Goal: Find specific page/section: Find specific page/section

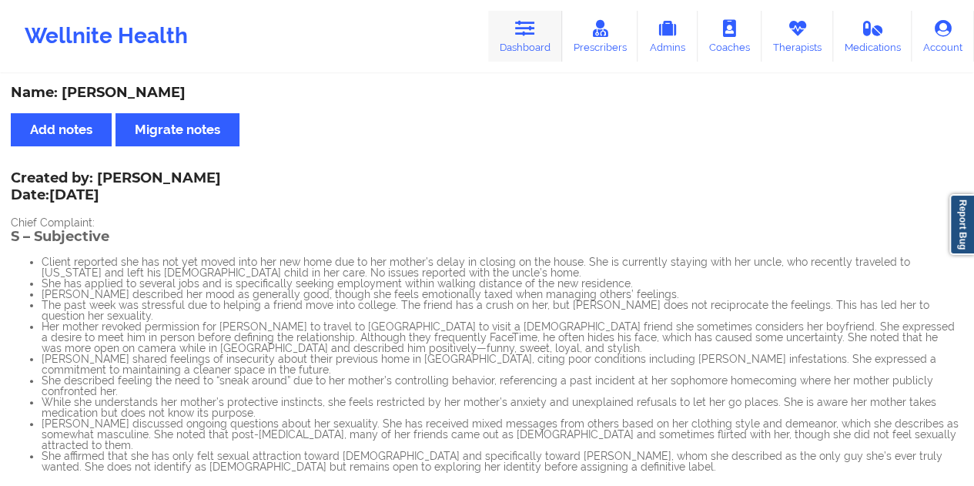
click at [525, 46] on link "Dashboard" at bounding box center [525, 36] width 74 height 51
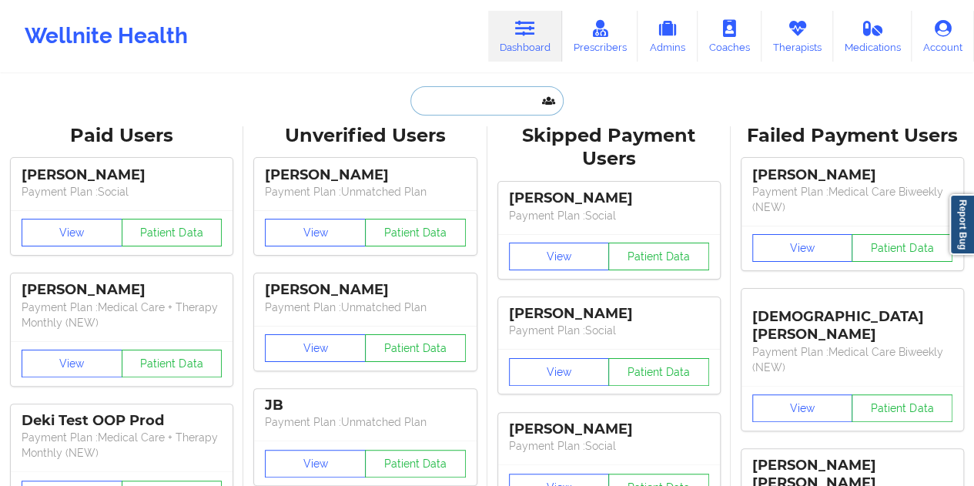
click at [484, 95] on input "text" at bounding box center [487, 100] width 153 height 29
paste input "[EMAIL_ADDRESS][DOMAIN_NAME]"
type input "[EMAIL_ADDRESS][DOMAIN_NAME]"
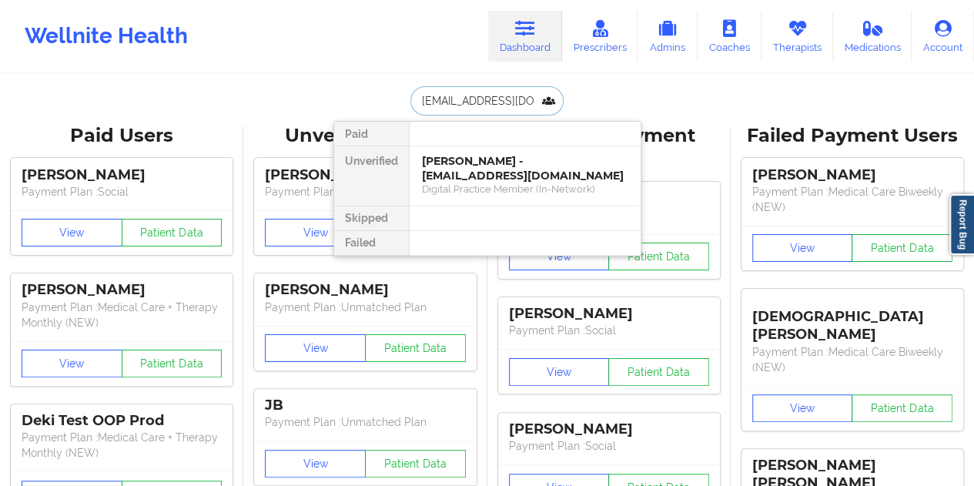
click at [502, 183] on div "Digital Practice Member (In-Network)" at bounding box center [525, 189] width 206 height 13
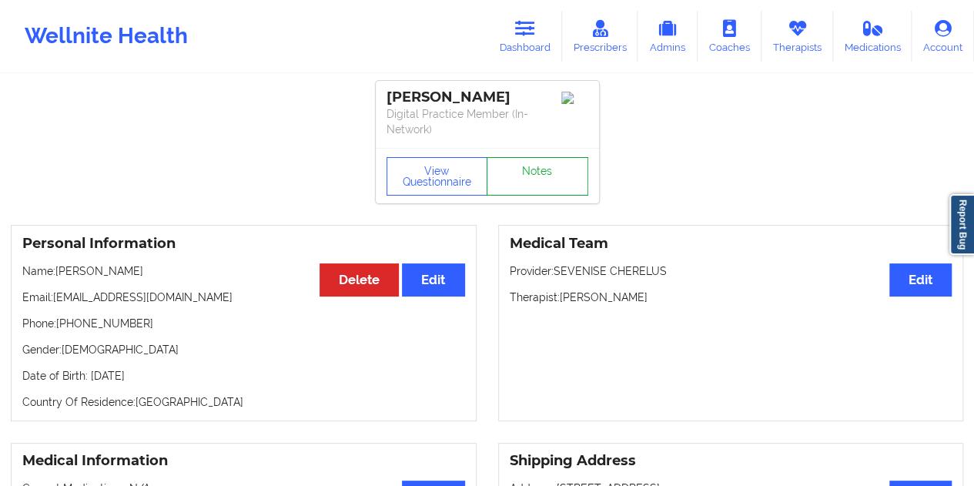
click at [531, 166] on link "Notes" at bounding box center [538, 176] width 102 height 39
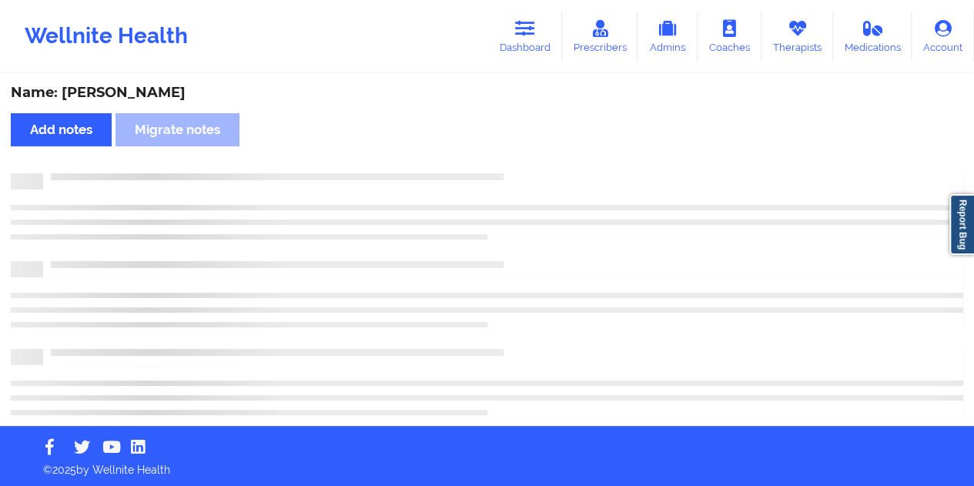
click at [159, 93] on div "Name: [PERSON_NAME]" at bounding box center [487, 93] width 953 height 18
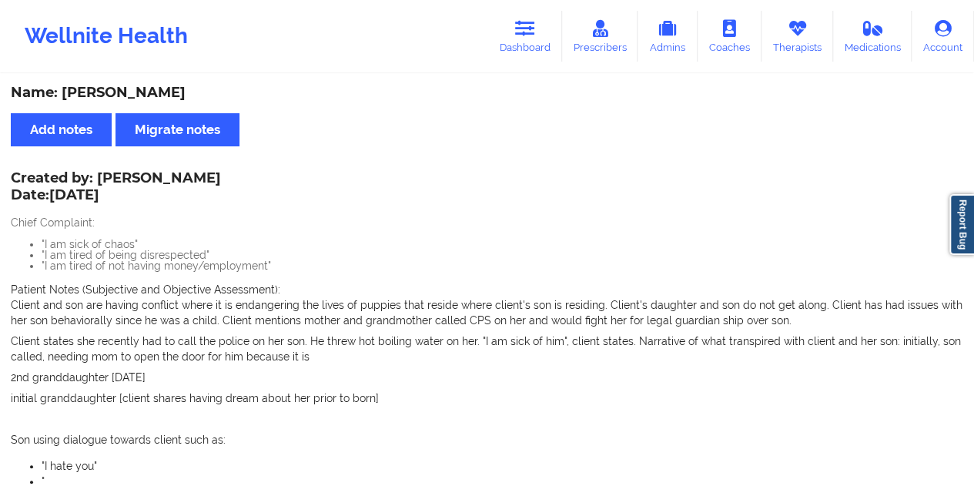
copy div "Green"
drag, startPoint x: 95, startPoint y: 176, endPoint x: 195, endPoint y: 172, distance: 100.2
click at [195, 172] on div "Created by: [PERSON_NAME] Date: [DATE]" at bounding box center [116, 187] width 210 height 35
copy div "[PERSON_NAME]"
drag, startPoint x: 183, startPoint y: 93, endPoint x: 64, endPoint y: 81, distance: 120.0
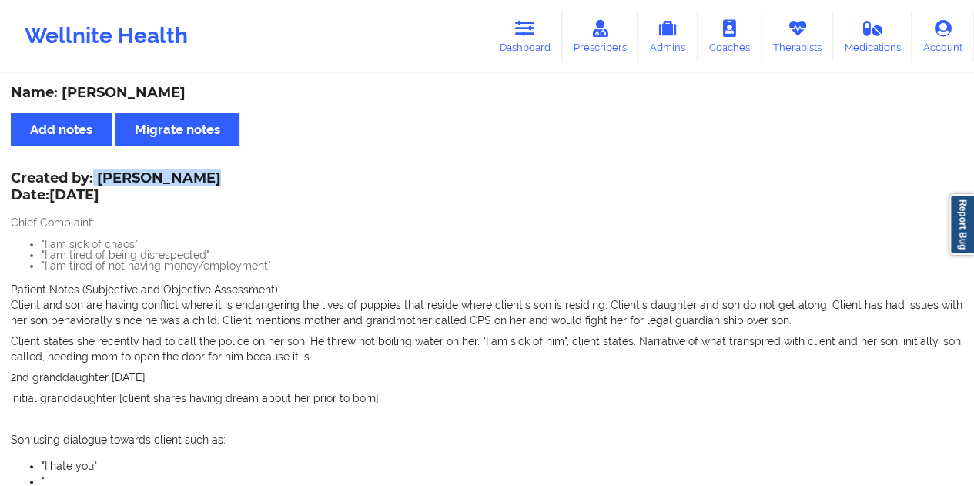
copy div "[PERSON_NAME]"
drag, startPoint x: 99, startPoint y: 176, endPoint x: 196, endPoint y: 178, distance: 97.1
click at [196, 178] on div "Created by: [PERSON_NAME] Date: [DATE]" at bounding box center [116, 187] width 210 height 35
copy div "[PERSON_NAME]"
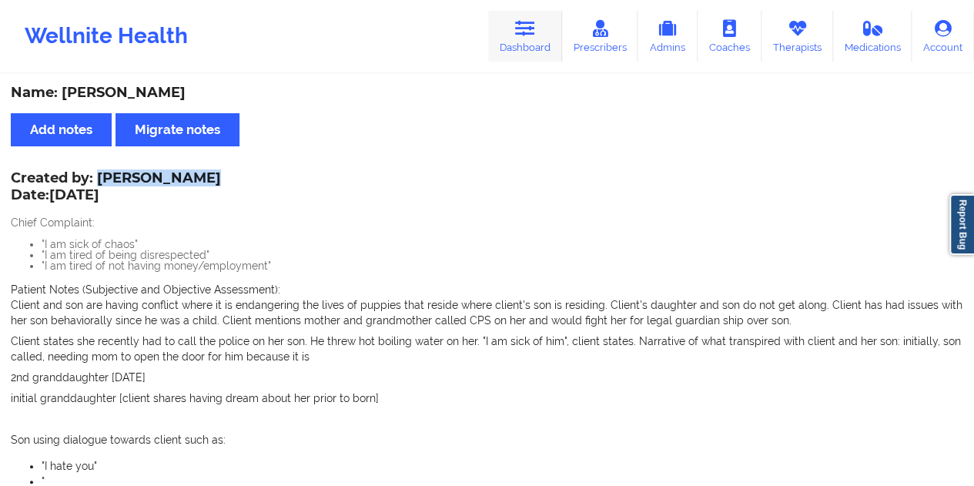
click at [541, 38] on link "Dashboard" at bounding box center [525, 36] width 74 height 51
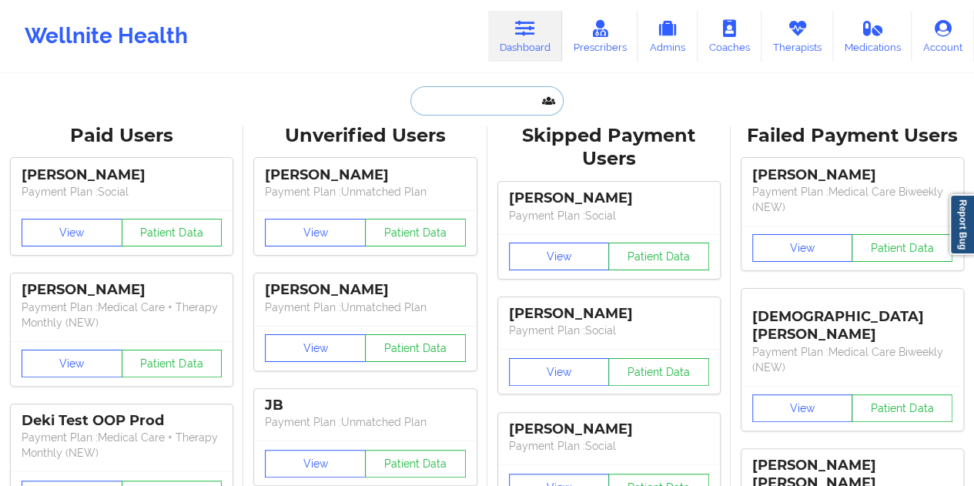
click at [459, 113] on input "text" at bounding box center [487, 100] width 153 height 29
paste input "[EMAIL_ADDRESS][DOMAIN_NAME]"
type input "[EMAIL_ADDRESS][DOMAIN_NAME]"
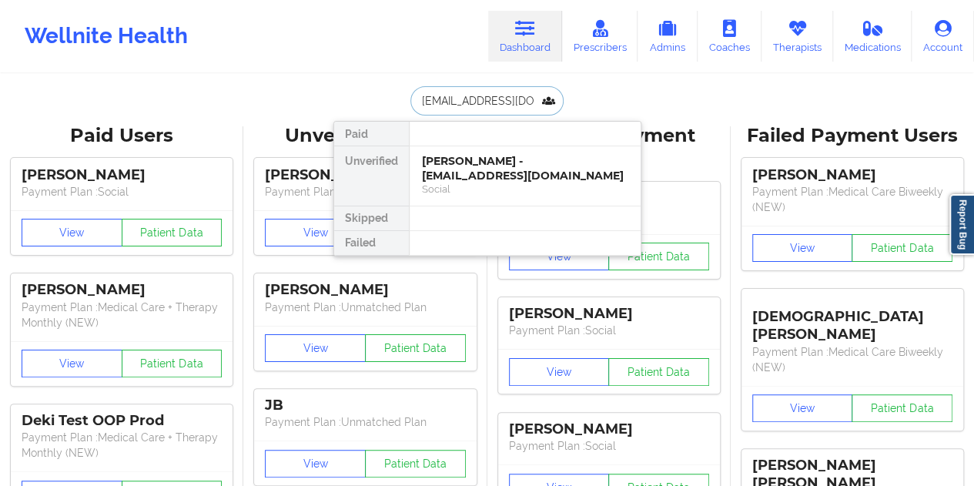
click at [471, 183] on div "Social" at bounding box center [525, 189] width 206 height 13
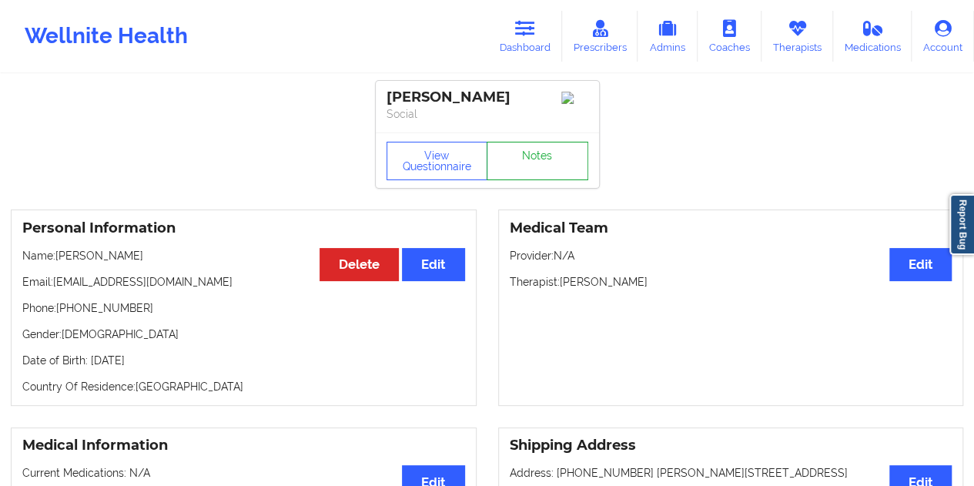
click at [525, 167] on link "Notes" at bounding box center [538, 161] width 102 height 39
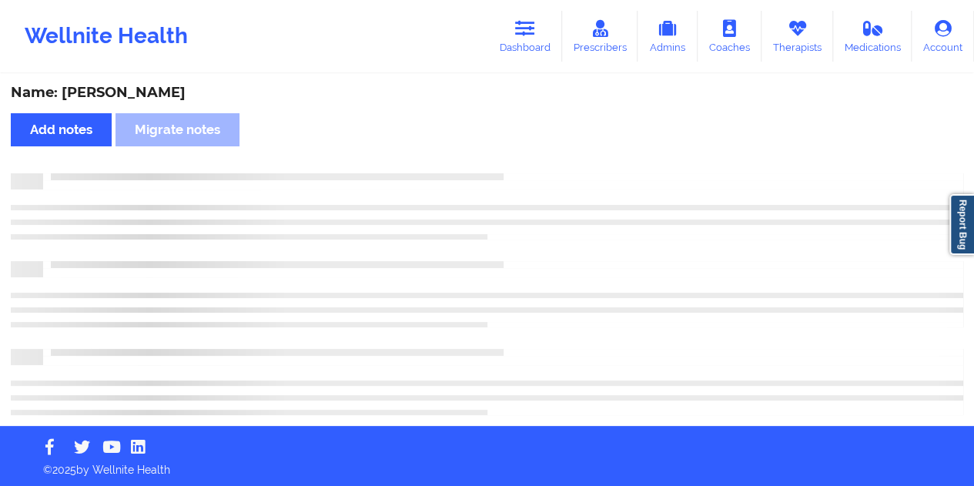
click at [132, 91] on div "Name: [PERSON_NAME]" at bounding box center [487, 93] width 953 height 18
copy div "[PERSON_NAME]"
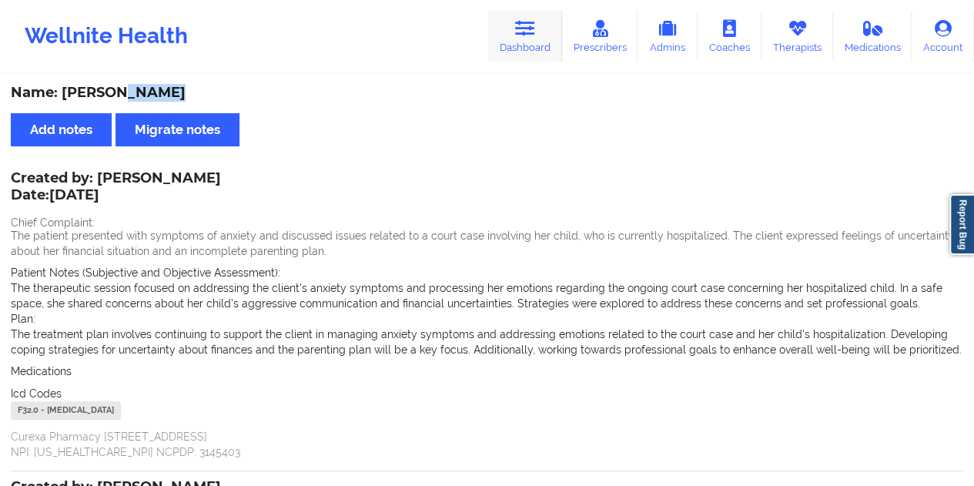
copy div "[PERSON_NAME]"
drag, startPoint x: 536, startPoint y: 38, endPoint x: 511, endPoint y: 70, distance: 41.1
click at [535, 38] on link "Dashboard" at bounding box center [525, 36] width 74 height 51
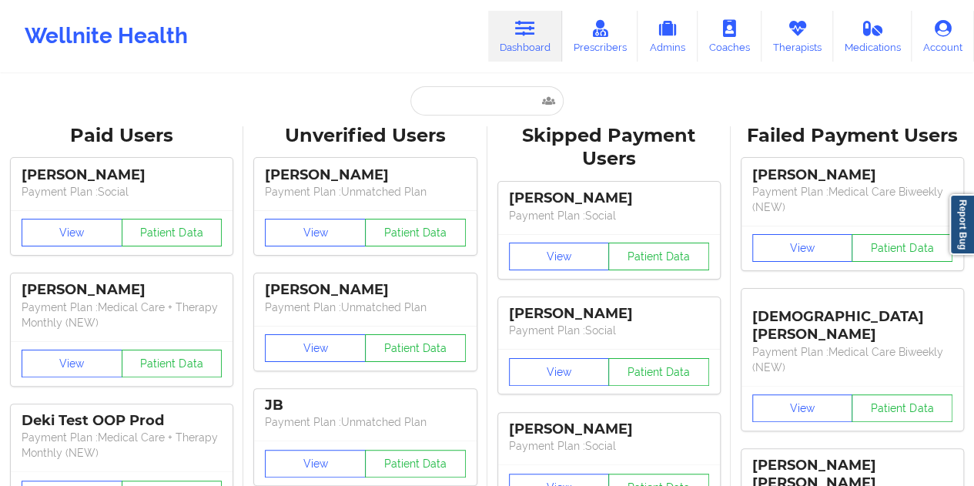
click at [476, 95] on input "text" at bounding box center [487, 100] width 153 height 29
paste input "[EMAIL_ADDRESS][DOMAIN_NAME]"
type input "[EMAIL_ADDRESS][DOMAIN_NAME]"
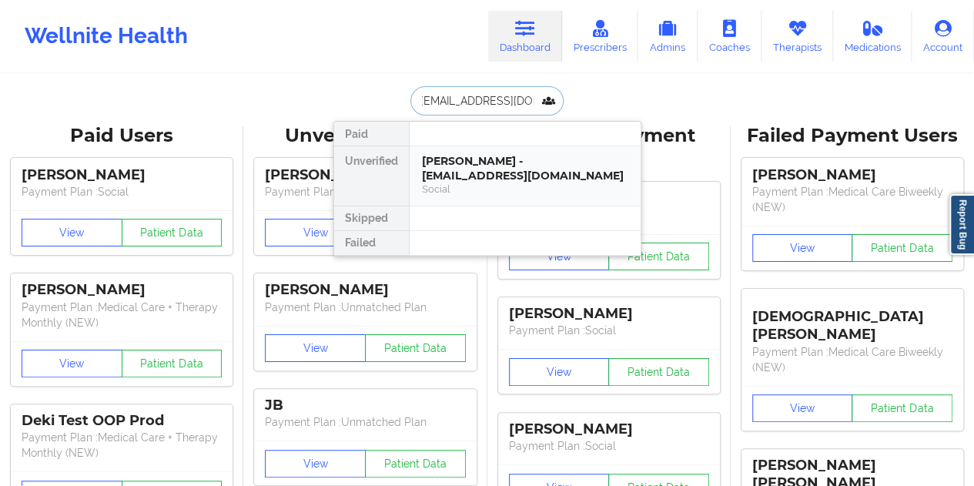
click at [476, 173] on div "[PERSON_NAME] - [EMAIL_ADDRESS][DOMAIN_NAME]" at bounding box center [525, 168] width 206 height 28
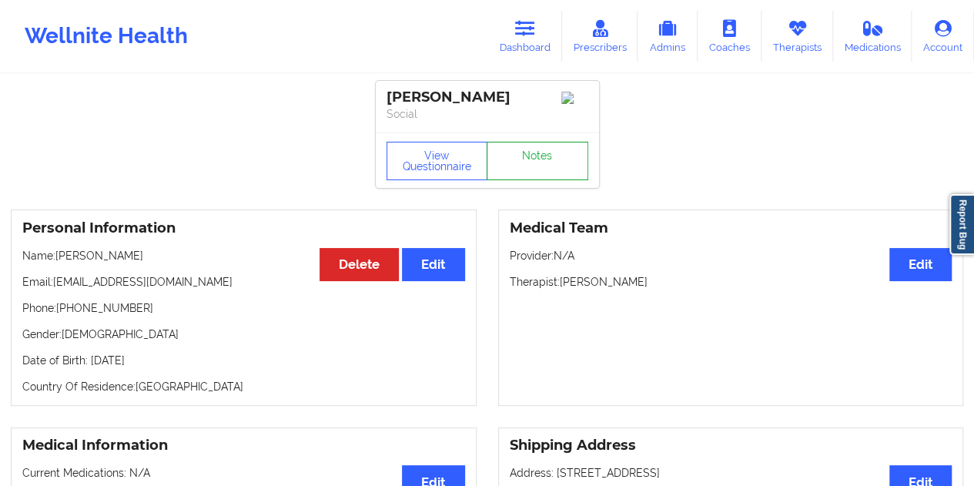
click at [542, 159] on link "Notes" at bounding box center [538, 161] width 102 height 39
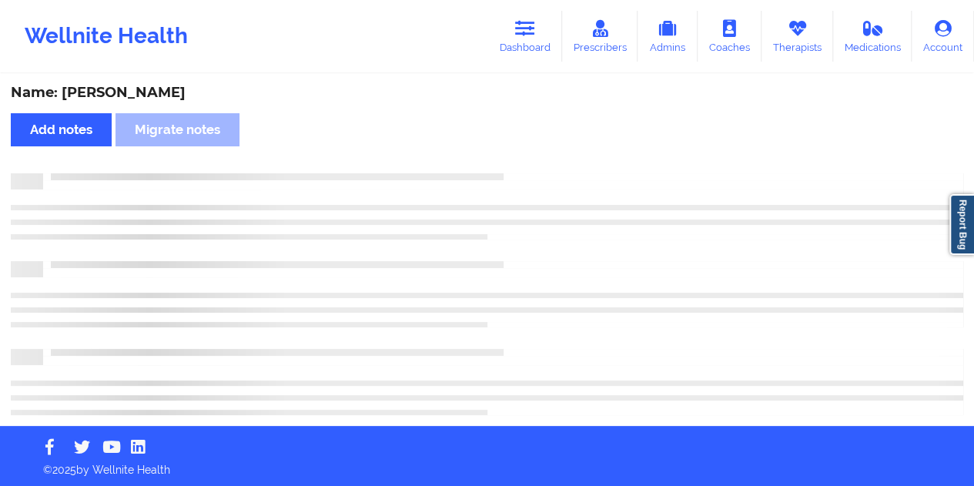
click at [143, 96] on div "Name: [PERSON_NAME]" at bounding box center [487, 93] width 953 height 18
copy div "[PERSON_NAME]"
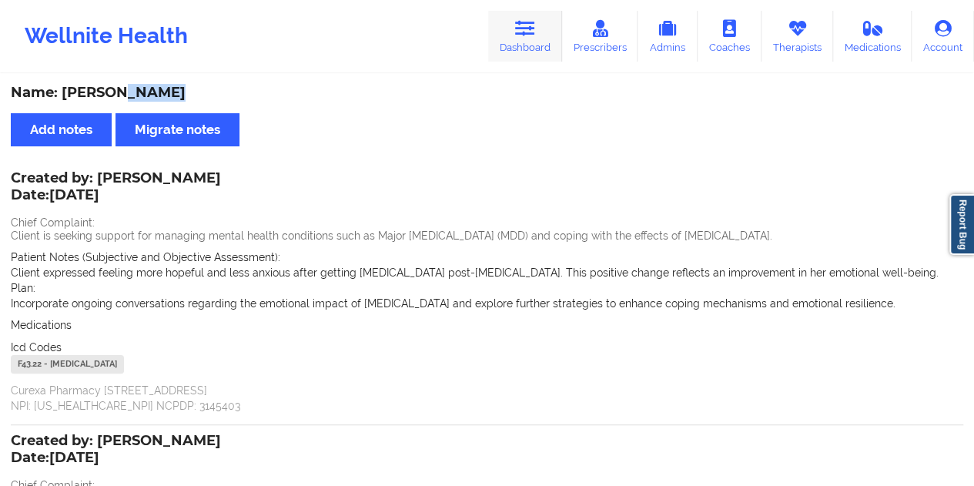
click at [529, 47] on link "Dashboard" at bounding box center [525, 36] width 74 height 51
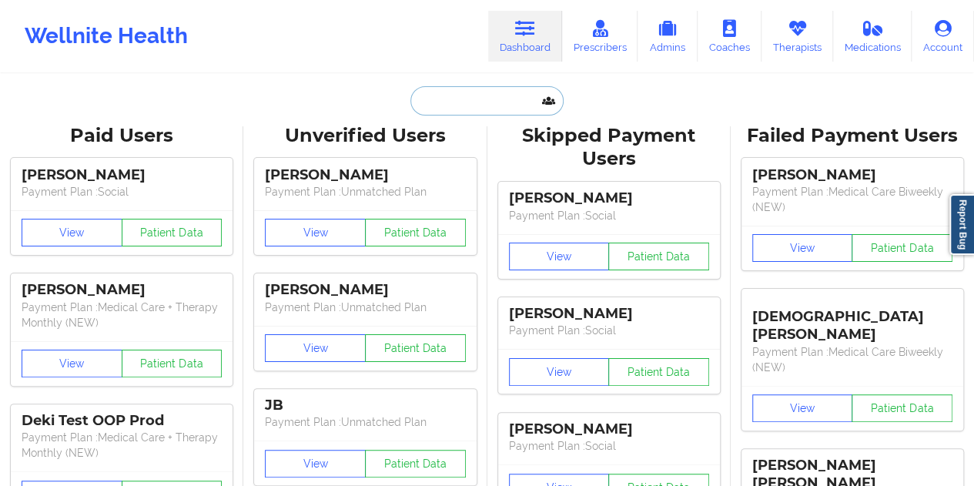
click at [462, 106] on input "text" at bounding box center [487, 100] width 153 height 29
paste input "[EMAIL_ADDRESS][DOMAIN_NAME]"
type input "[EMAIL_ADDRESS][DOMAIN_NAME]"
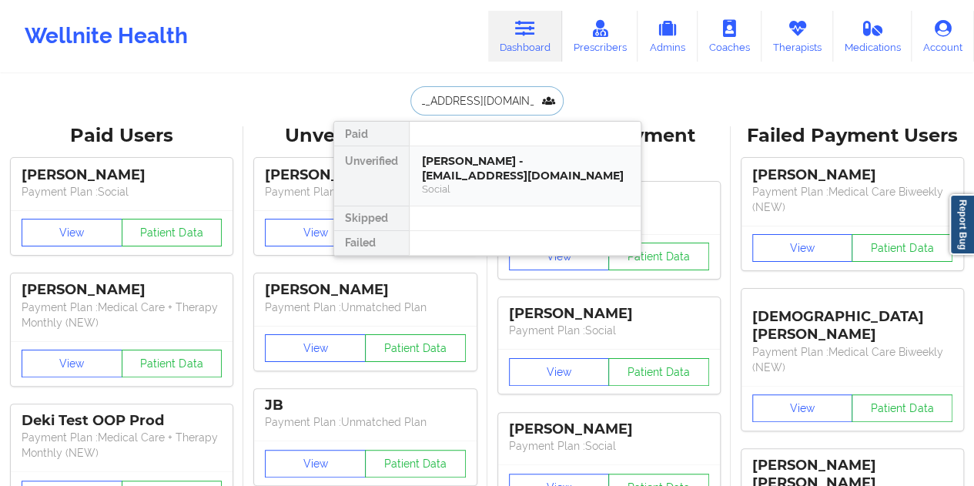
click at [491, 161] on div "[PERSON_NAME] - [EMAIL_ADDRESS][DOMAIN_NAME]" at bounding box center [525, 168] width 206 height 28
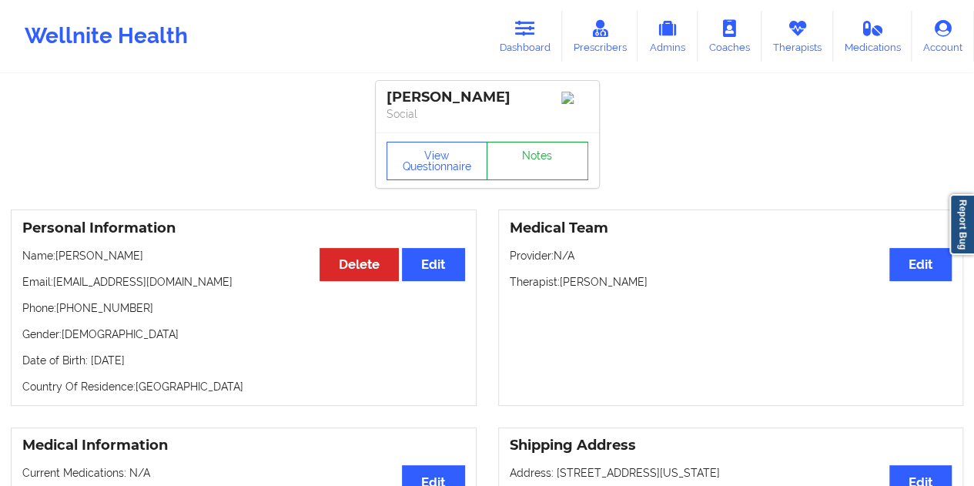
click at [520, 159] on link "Notes" at bounding box center [538, 161] width 102 height 39
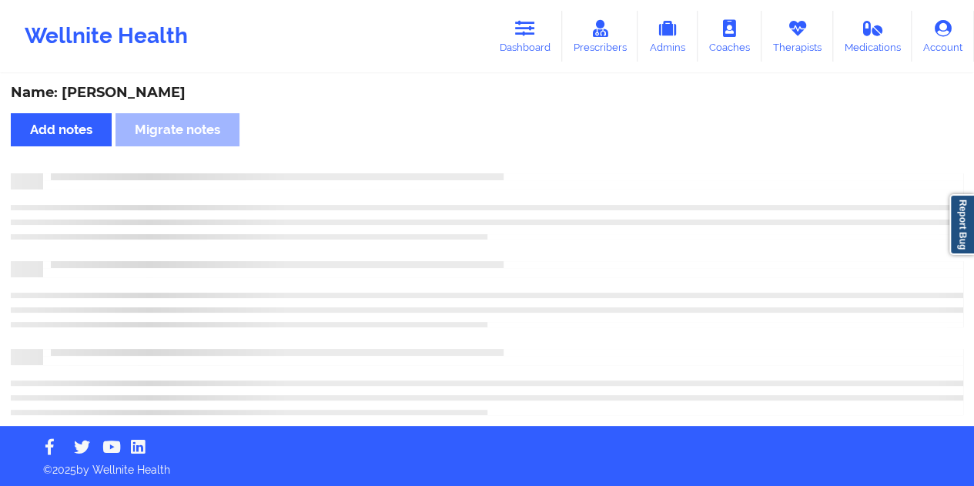
click at [163, 92] on div "Name: [PERSON_NAME]" at bounding box center [487, 93] width 953 height 18
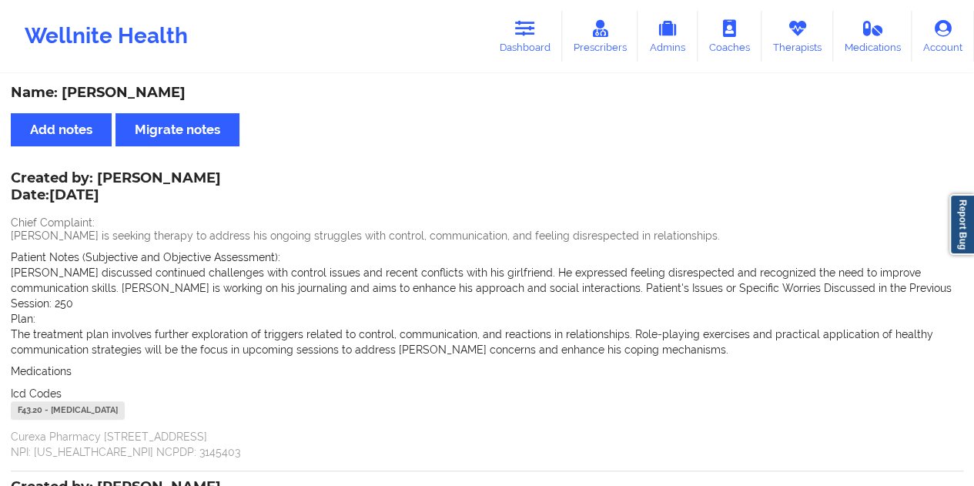
click at [163, 92] on div "Name: [PERSON_NAME]" at bounding box center [487, 93] width 953 height 18
copy div "[PERSON_NAME]"
click at [535, 27] on icon at bounding box center [525, 28] width 20 height 17
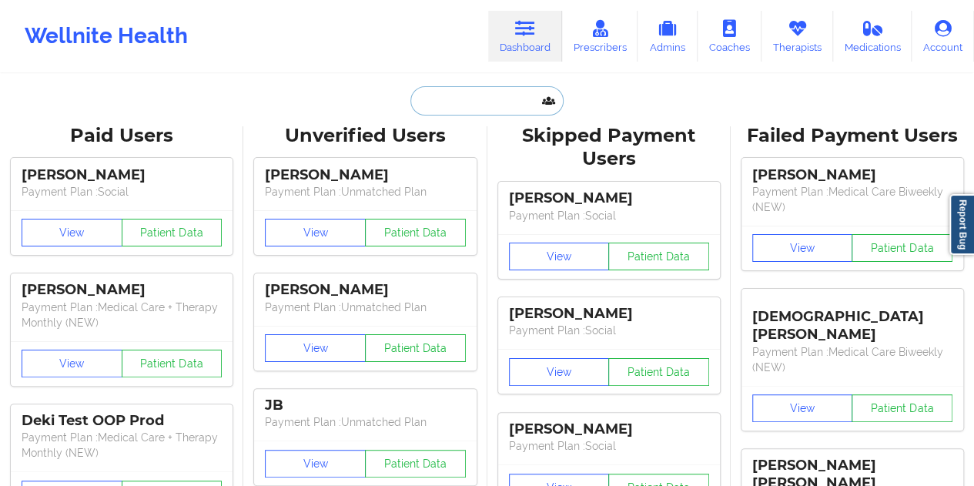
click at [470, 100] on input "text" at bounding box center [487, 100] width 153 height 29
paste input "[EMAIL_ADDRESS][DOMAIN_NAME]"
type input "[EMAIL_ADDRESS][DOMAIN_NAME]"
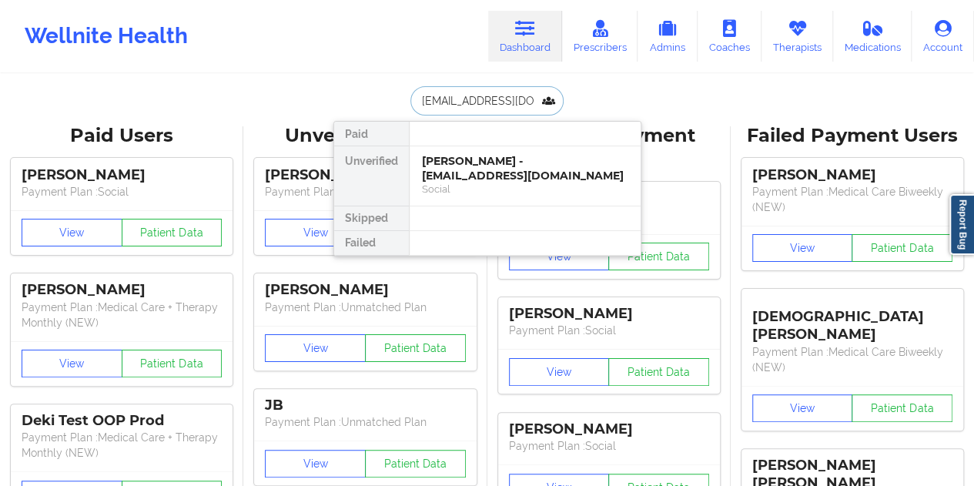
click at [497, 183] on div "Social" at bounding box center [525, 189] width 206 height 13
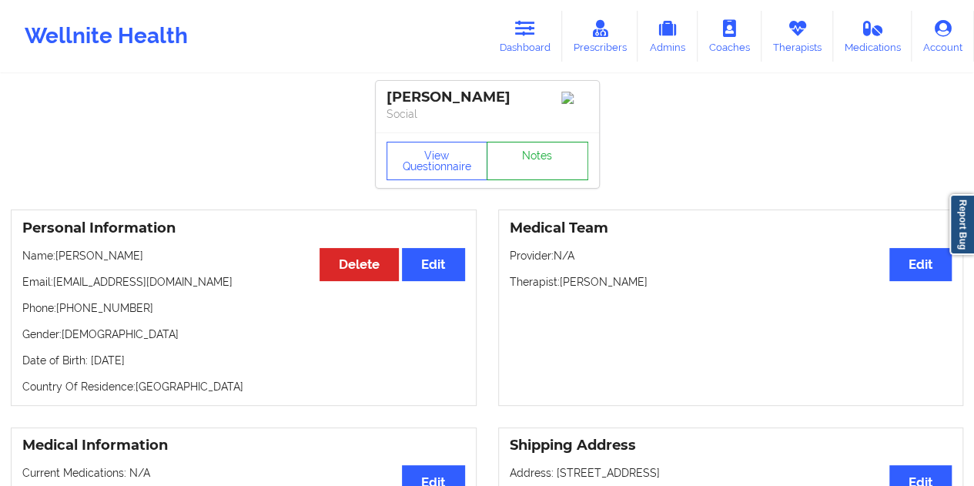
click at [525, 156] on link "Notes" at bounding box center [538, 161] width 102 height 39
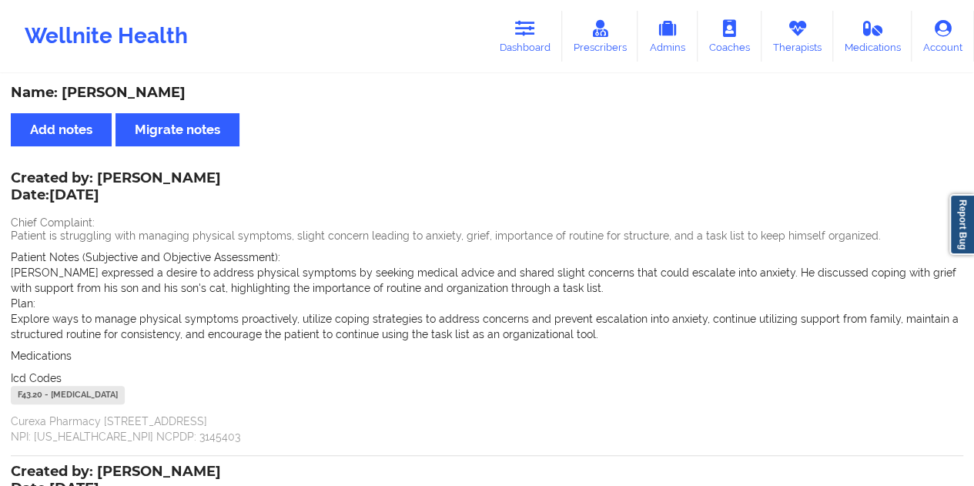
click at [118, 99] on div "Name: [PERSON_NAME]" at bounding box center [487, 93] width 953 height 18
copy div "[PERSON_NAME]"
click at [530, 52] on link "Dashboard" at bounding box center [525, 36] width 74 height 51
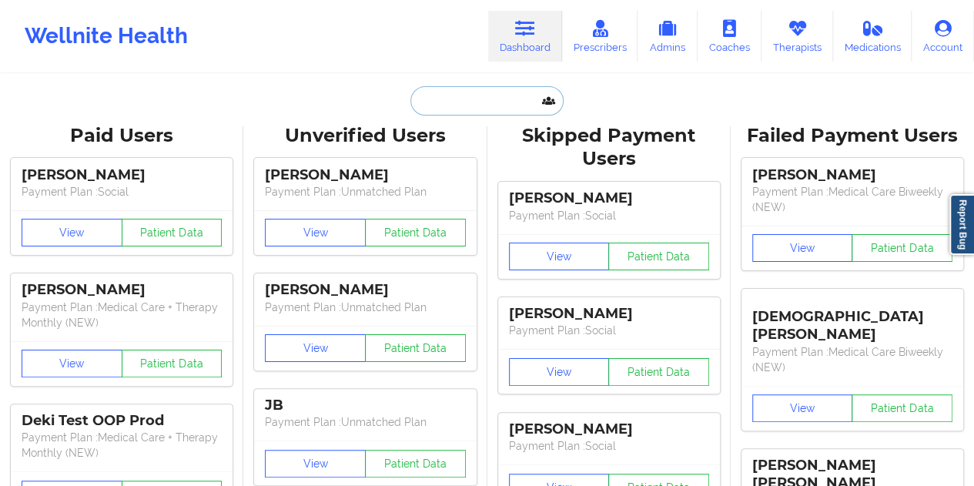
click at [459, 97] on input "text" at bounding box center [487, 100] width 153 height 29
paste input "[EMAIL_ADDRESS][DOMAIN_NAME]"
type input "[EMAIL_ADDRESS][DOMAIN_NAME]"
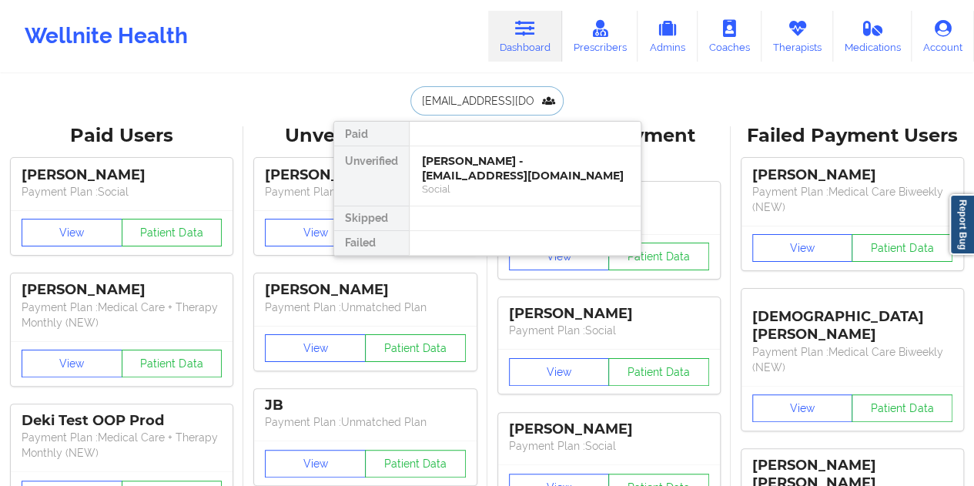
scroll to position [0, 8]
click at [464, 171] on div "[PERSON_NAME] - [EMAIL_ADDRESS][DOMAIN_NAME]" at bounding box center [525, 168] width 206 height 28
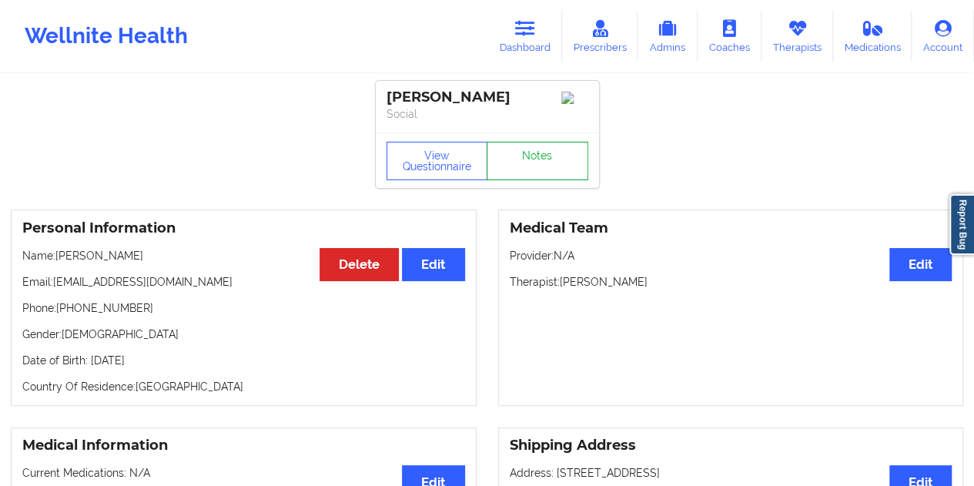
click at [543, 164] on link "Notes" at bounding box center [538, 161] width 102 height 39
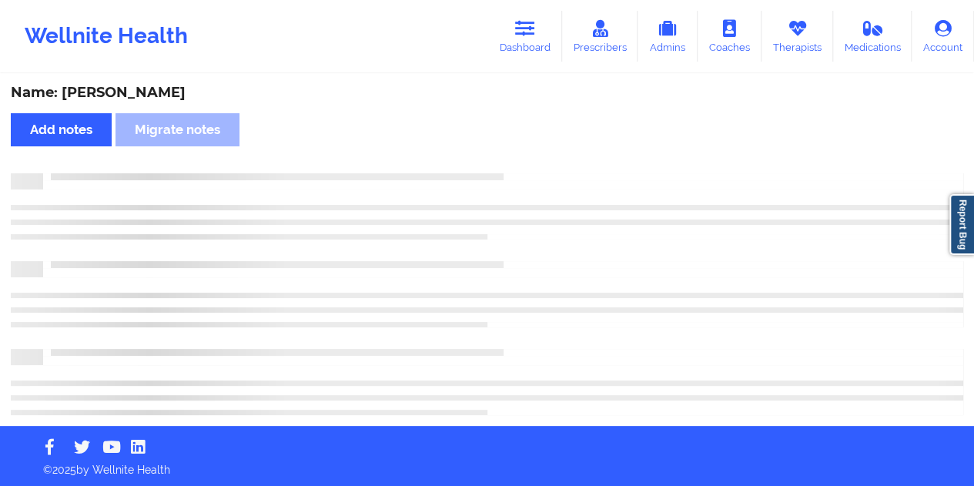
click at [156, 95] on div "Name: [PERSON_NAME]" at bounding box center [487, 93] width 953 height 18
copy div "[PERSON_NAME]"
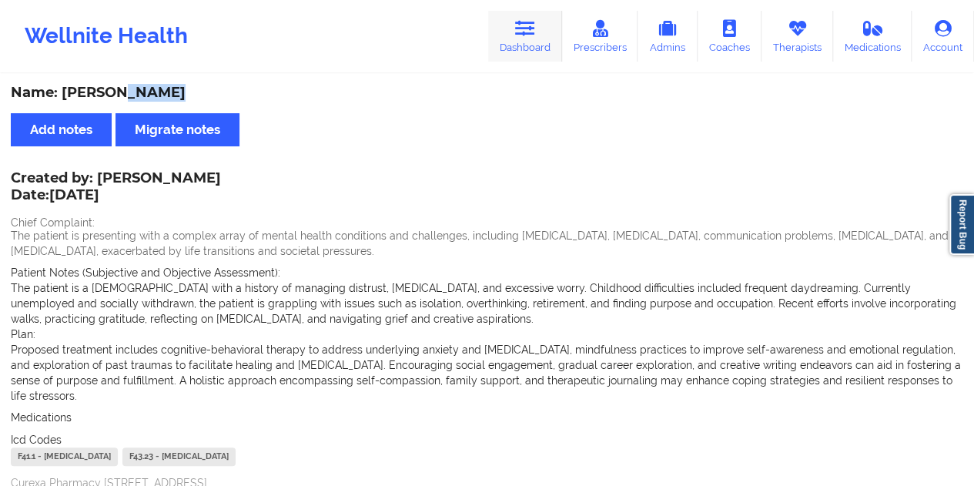
click at [538, 55] on link "Dashboard" at bounding box center [525, 36] width 74 height 51
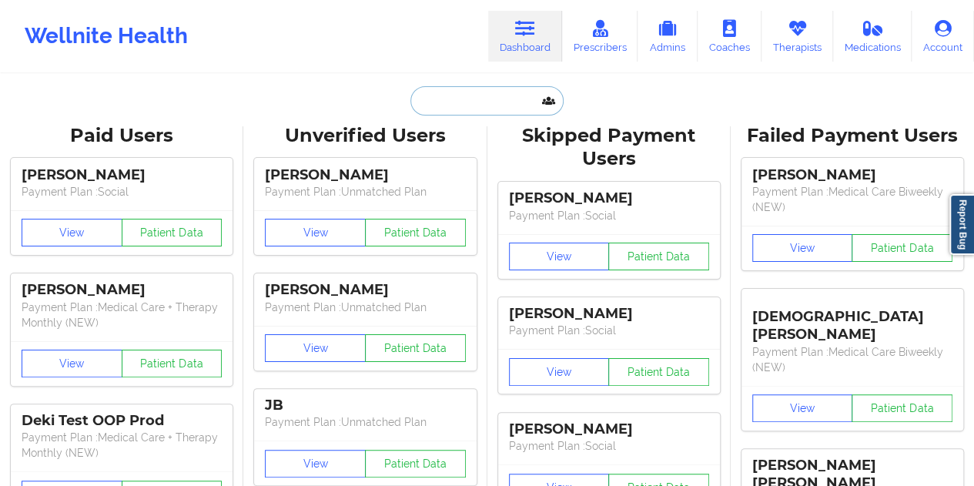
click at [490, 106] on input "text" at bounding box center [487, 100] width 153 height 29
paste input "[EMAIL_ADDRESS][DOMAIN_NAME]"
type input "[EMAIL_ADDRESS][DOMAIN_NAME]"
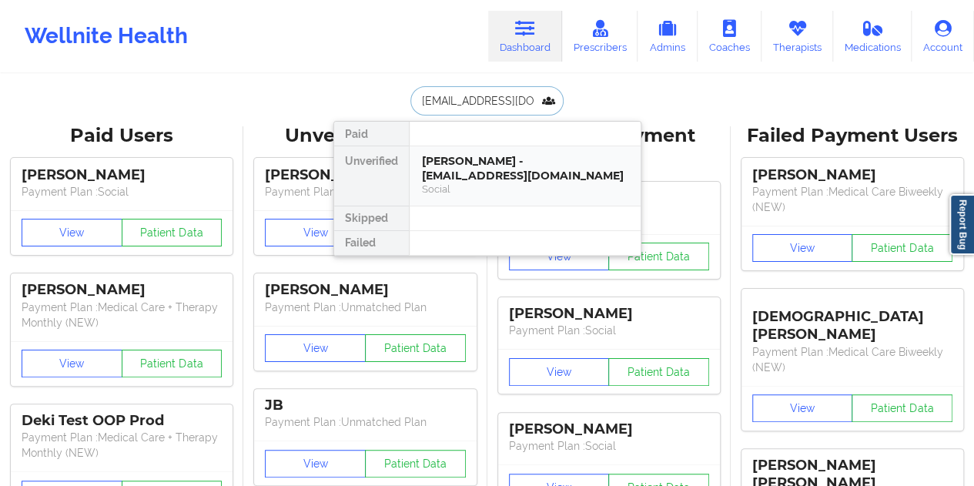
click at [498, 183] on div "Social" at bounding box center [525, 189] width 206 height 13
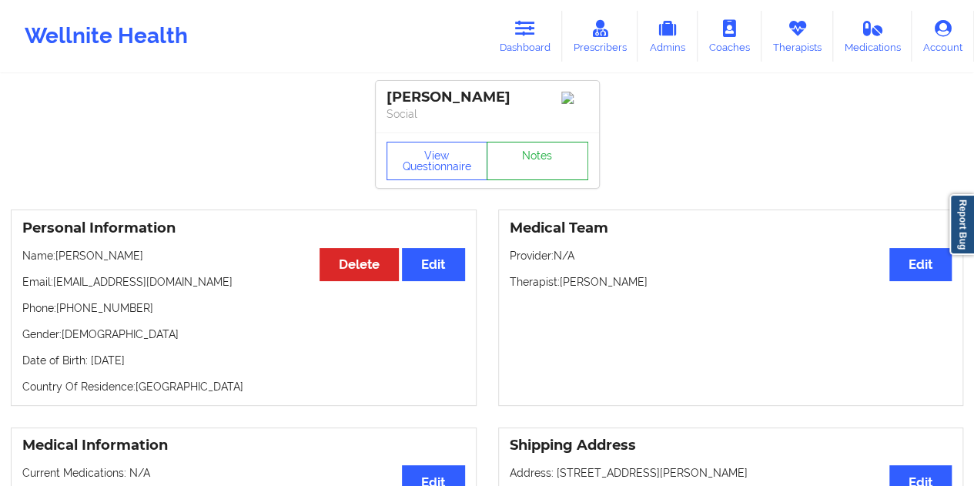
click at [538, 169] on link "Notes" at bounding box center [538, 161] width 102 height 39
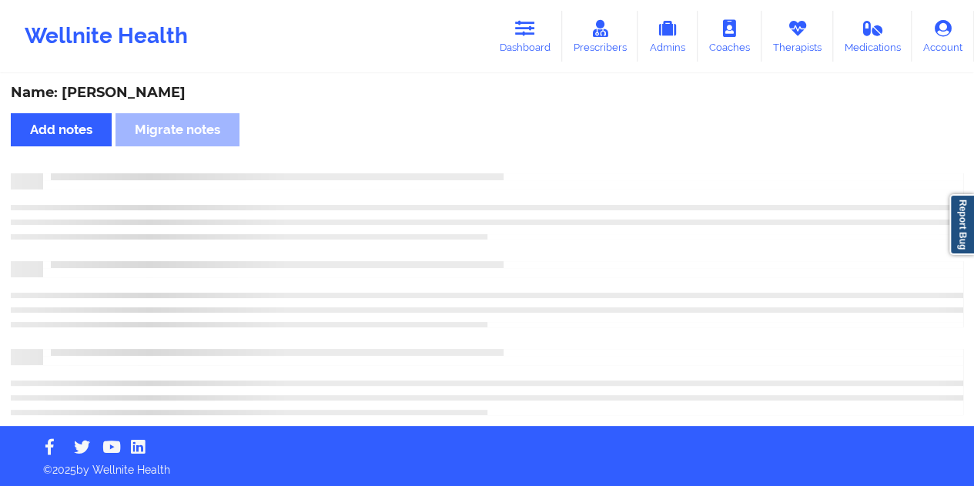
click at [178, 93] on div "Name: [PERSON_NAME]" at bounding box center [487, 93] width 953 height 18
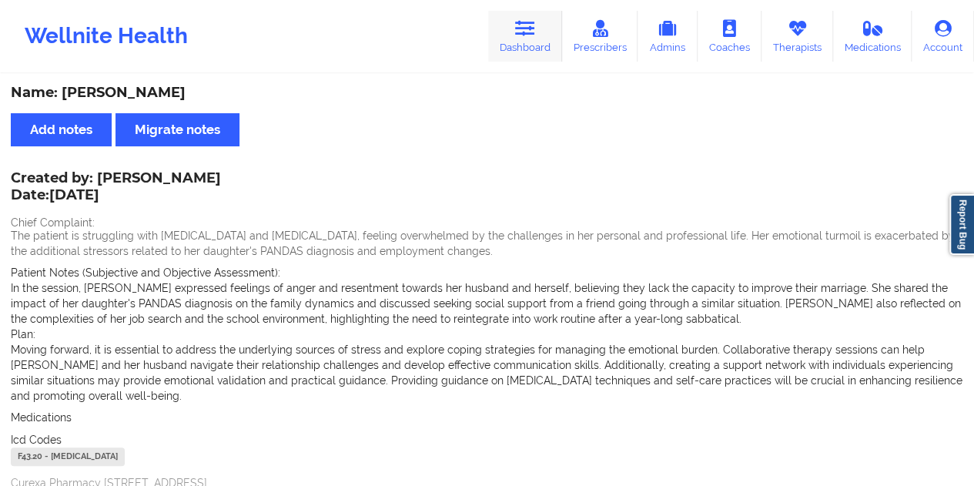
click at [535, 32] on icon at bounding box center [525, 28] width 20 height 17
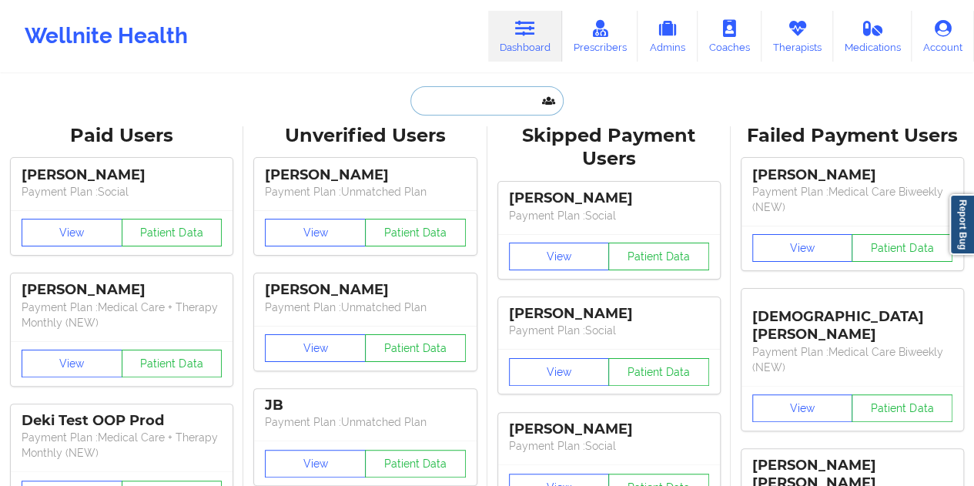
click at [468, 92] on input "text" at bounding box center [487, 100] width 153 height 29
paste input "[EMAIL_ADDRESS][DOMAIN_NAME]"
type input "[EMAIL_ADDRESS][DOMAIN_NAME]"
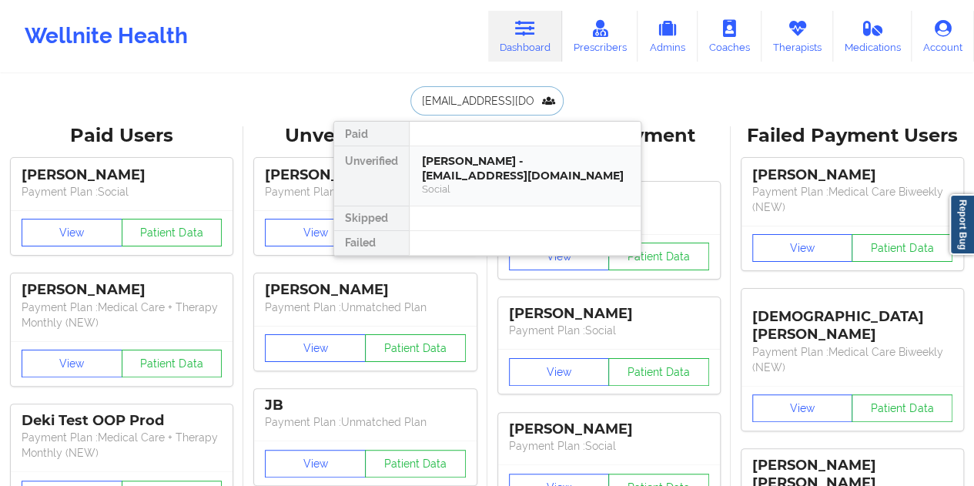
click at [494, 163] on div "[PERSON_NAME] - [EMAIL_ADDRESS][DOMAIN_NAME]" at bounding box center [525, 168] width 206 height 28
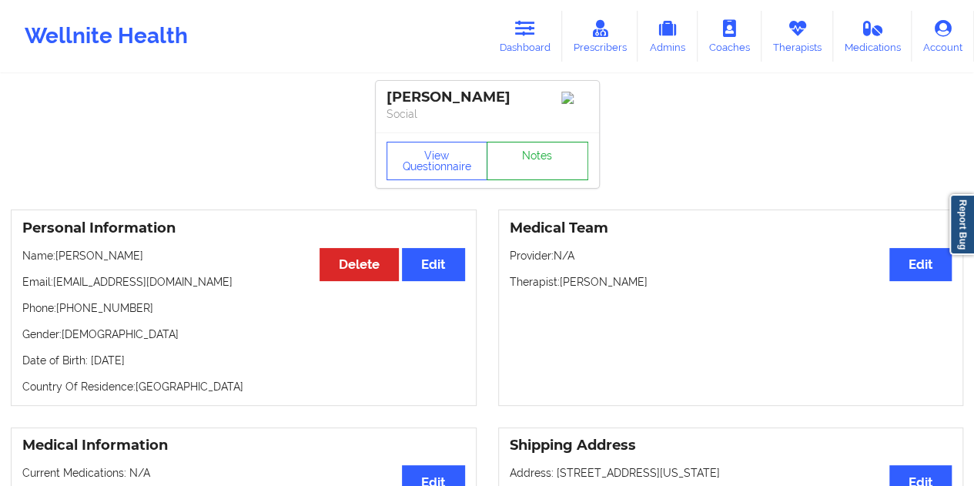
click at [515, 159] on link "Notes" at bounding box center [538, 161] width 102 height 39
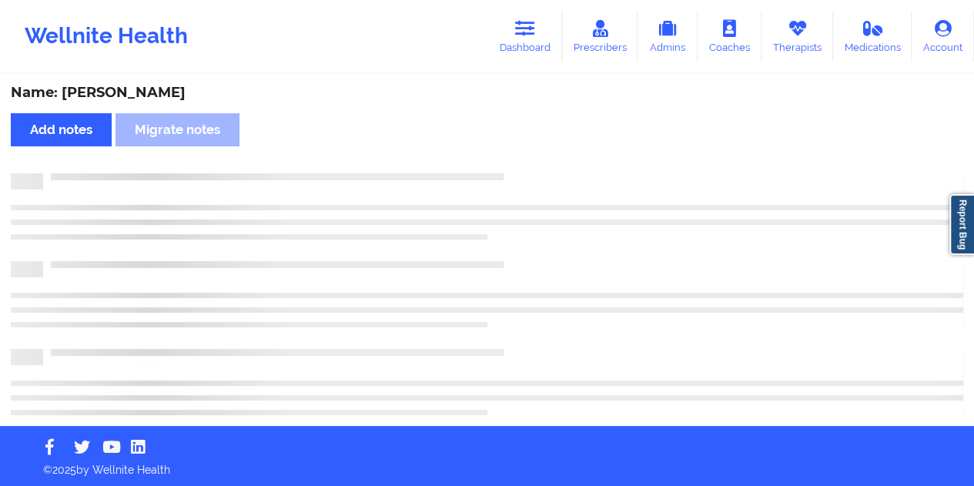
click at [133, 90] on div "Name: [PERSON_NAME]" at bounding box center [487, 93] width 953 height 18
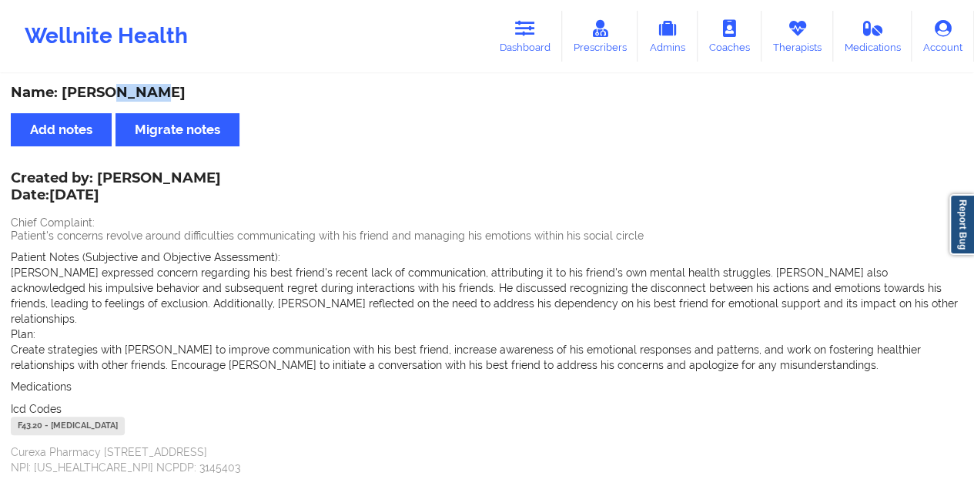
click at [535, 33] on icon at bounding box center [525, 28] width 20 height 17
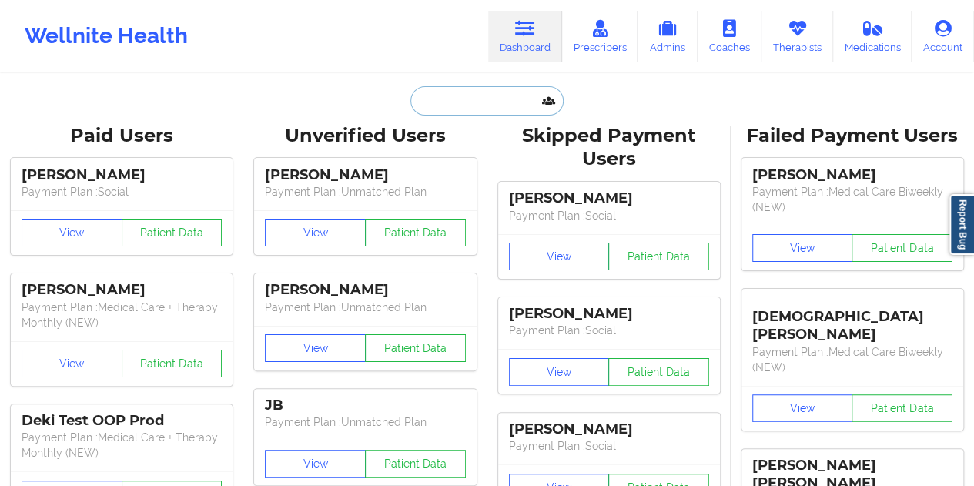
click at [467, 113] on input "text" at bounding box center [487, 100] width 153 height 29
paste input "[EMAIL_ADDRESS][DOMAIN_NAME]"
type input "[EMAIL_ADDRESS][DOMAIN_NAME]"
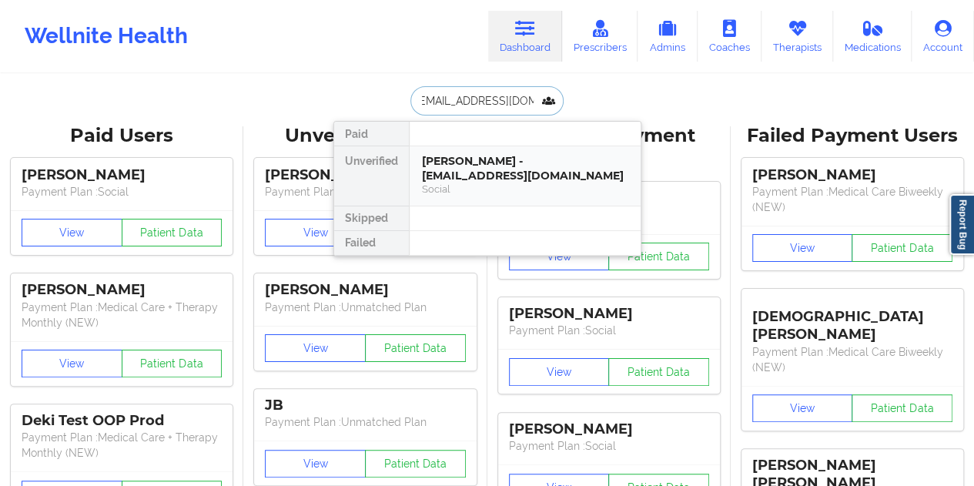
click at [488, 173] on div "[PERSON_NAME] - [EMAIL_ADDRESS][DOMAIN_NAME]" at bounding box center [525, 168] width 206 height 28
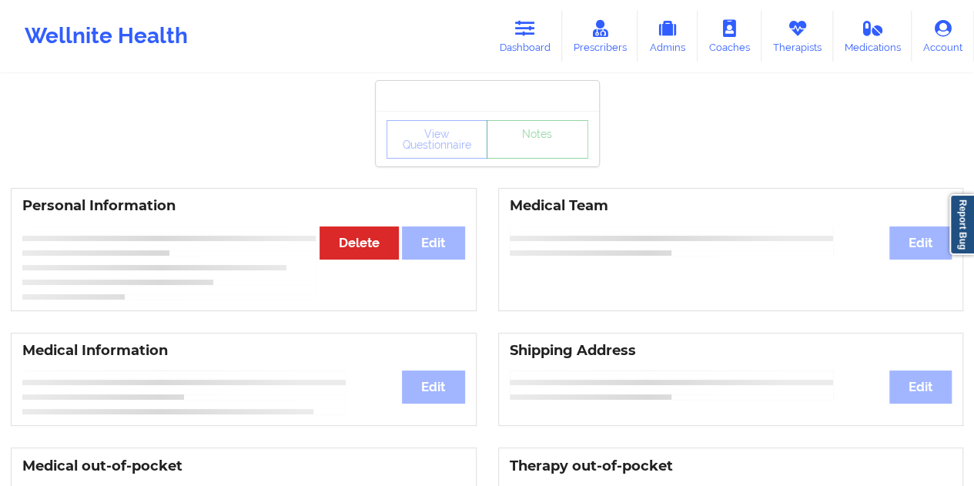
click at [531, 159] on link "Notes" at bounding box center [538, 139] width 102 height 39
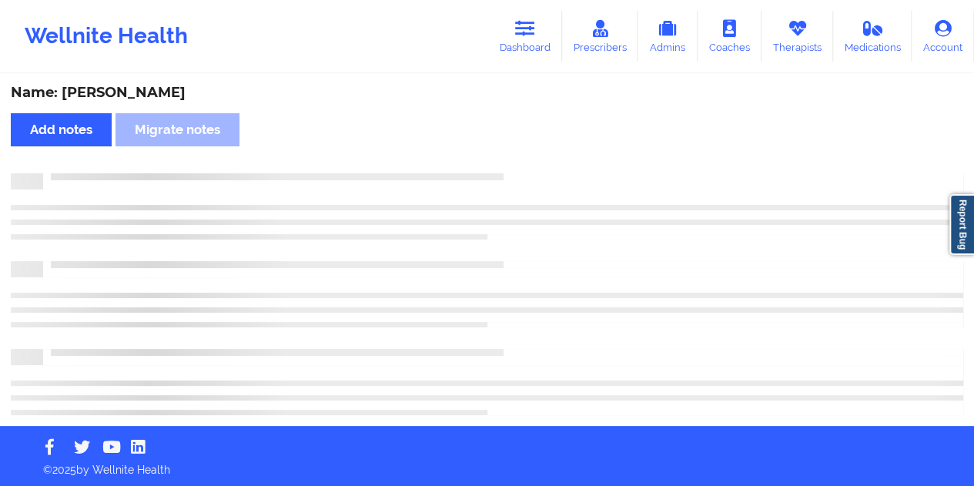
click at [136, 89] on div "Name: [PERSON_NAME]" at bounding box center [487, 93] width 953 height 18
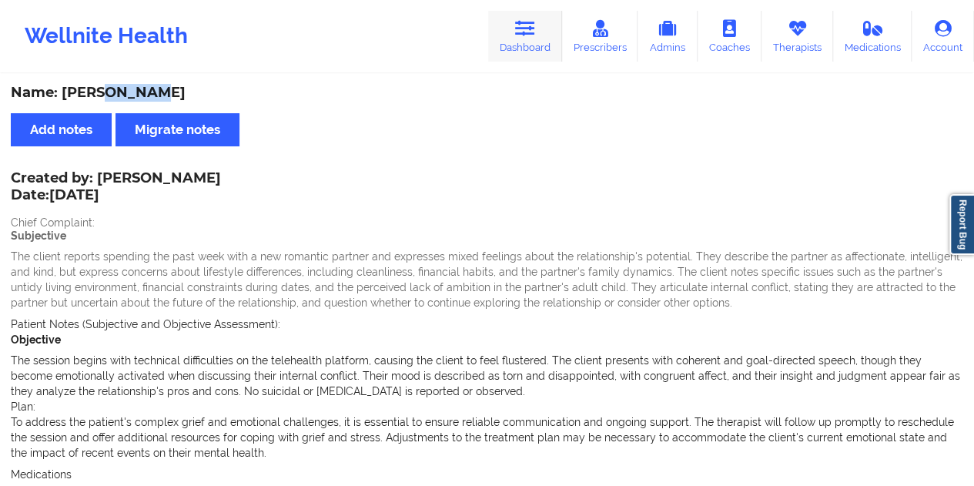
drag, startPoint x: 541, startPoint y: 28, endPoint x: 515, endPoint y: 61, distance: 41.6
click at [541, 28] on link "Dashboard" at bounding box center [525, 36] width 74 height 51
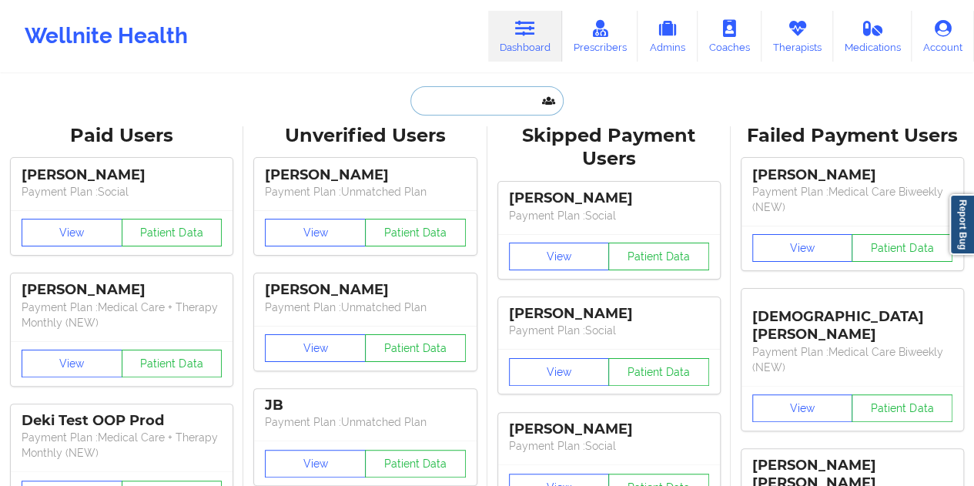
click at [468, 89] on input "text" at bounding box center [487, 100] width 153 height 29
paste input "[EMAIL_ADDRESS][DOMAIN_NAME]"
type input "[EMAIL_ADDRESS][DOMAIN_NAME]"
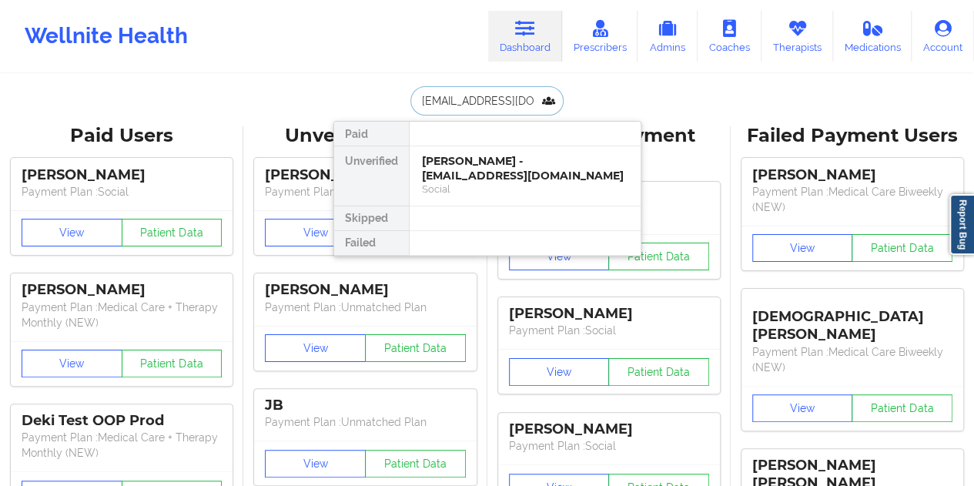
scroll to position [0, 39]
click at [498, 186] on div "Social" at bounding box center [525, 189] width 206 height 13
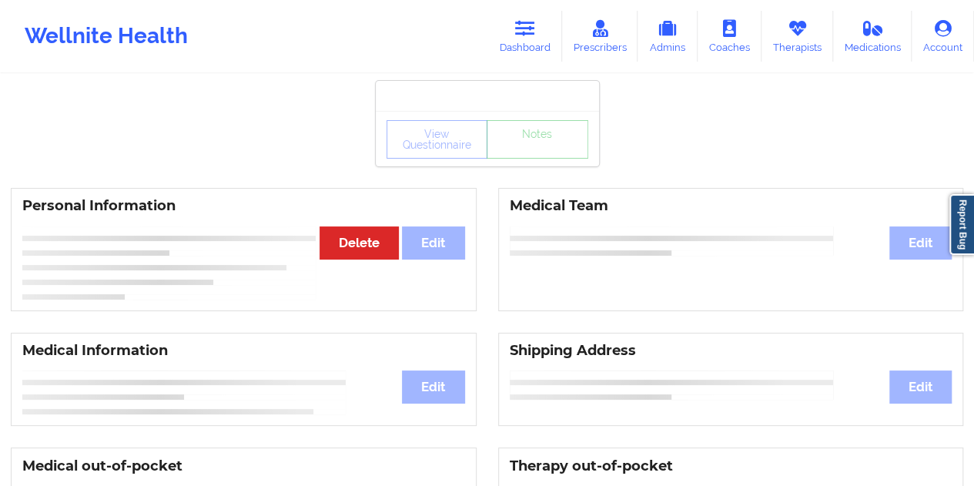
click at [537, 163] on div "View Questionnaire Notes" at bounding box center [487, 138] width 223 height 55
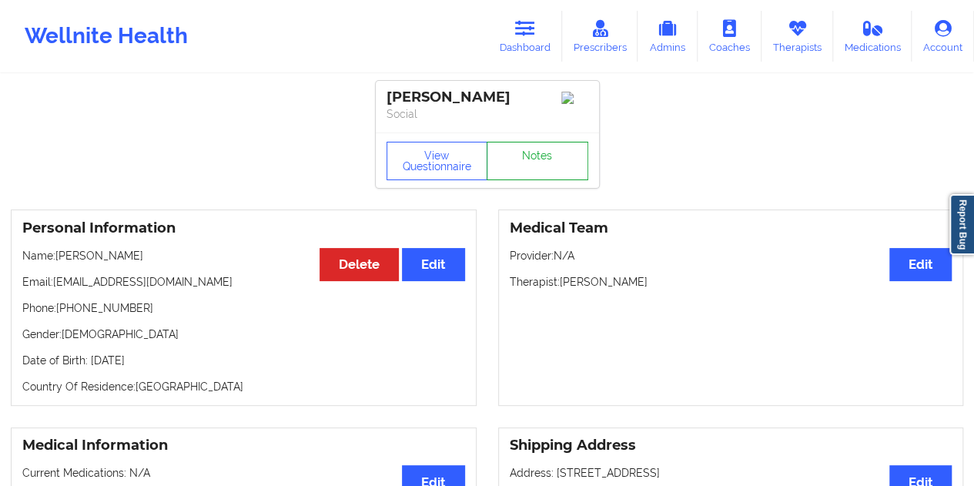
click at [537, 163] on link "Notes" at bounding box center [538, 161] width 102 height 39
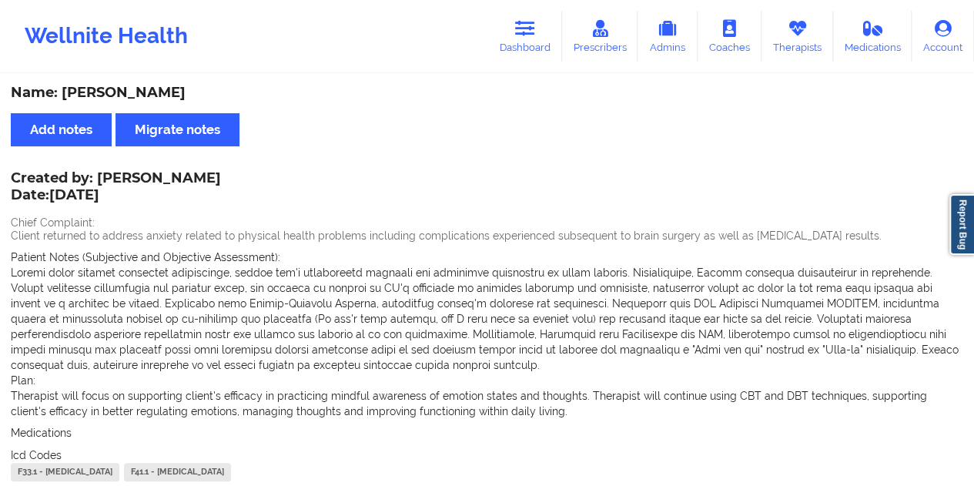
click at [137, 84] on div "Name: [PERSON_NAME]" at bounding box center [487, 93] width 953 height 18
drag, startPoint x: 96, startPoint y: 178, endPoint x: 222, endPoint y: 176, distance: 125.6
click at [221, 176] on div "Created by: [PERSON_NAME] Date: [DATE]" at bounding box center [116, 187] width 210 height 35
click at [533, 61] on link "Dashboard" at bounding box center [525, 36] width 74 height 51
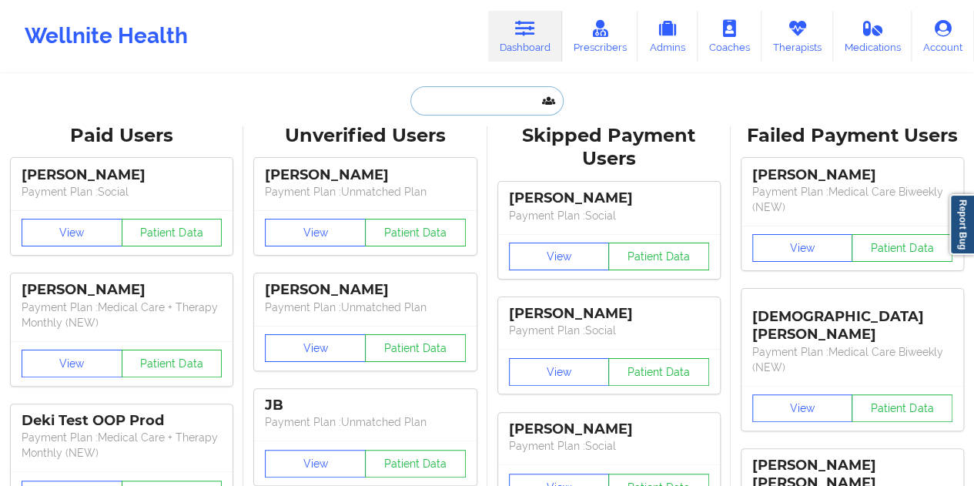
click at [465, 102] on input "text" at bounding box center [487, 100] width 153 height 29
paste input "[EMAIL_ADDRESS][DOMAIN_NAME]"
type input "[EMAIL_ADDRESS][DOMAIN_NAME]"
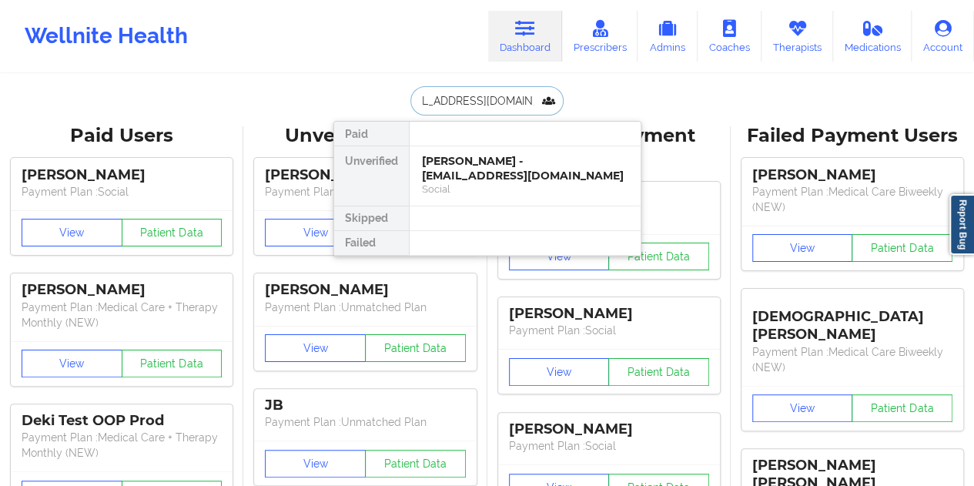
click at [505, 174] on div "[PERSON_NAME] - [EMAIL_ADDRESS][DOMAIN_NAME]" at bounding box center [525, 168] width 206 height 28
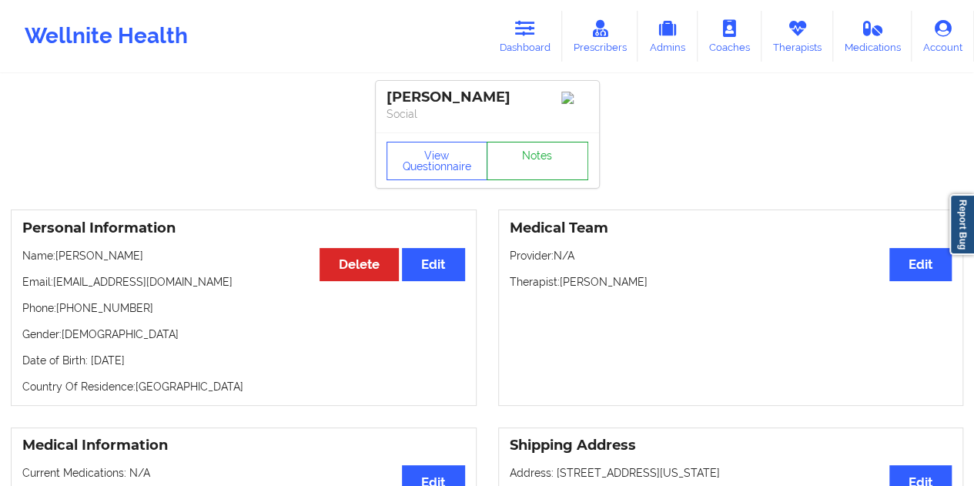
click at [541, 165] on link "Notes" at bounding box center [538, 161] width 102 height 39
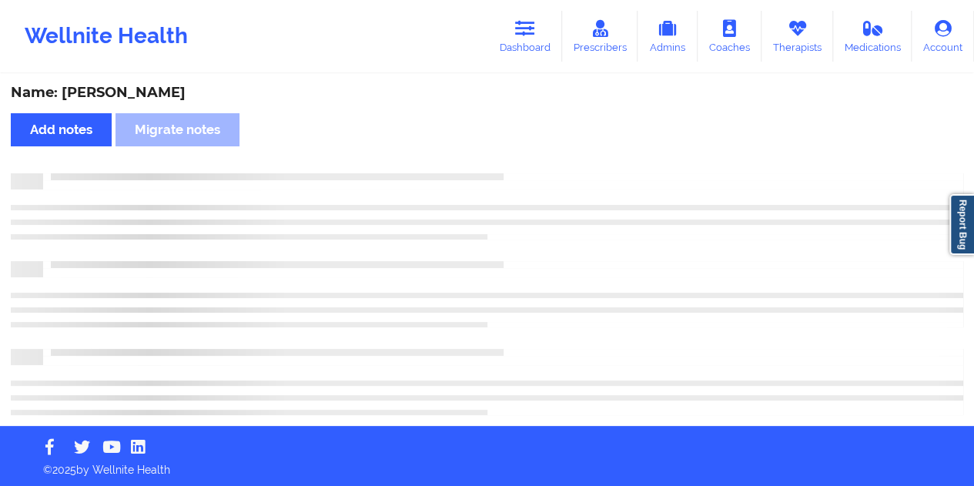
click at [139, 90] on div "Name: [PERSON_NAME]" at bounding box center [487, 93] width 953 height 18
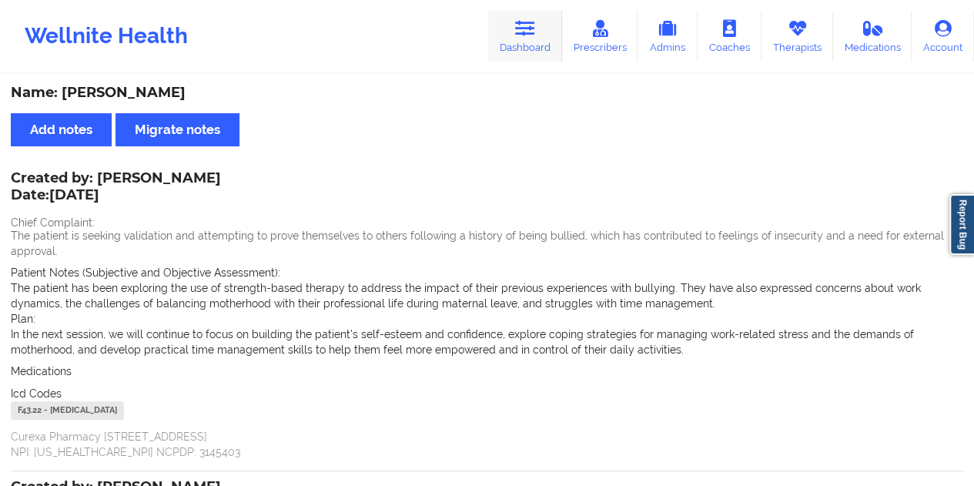
click at [533, 42] on link "Dashboard" at bounding box center [525, 36] width 74 height 51
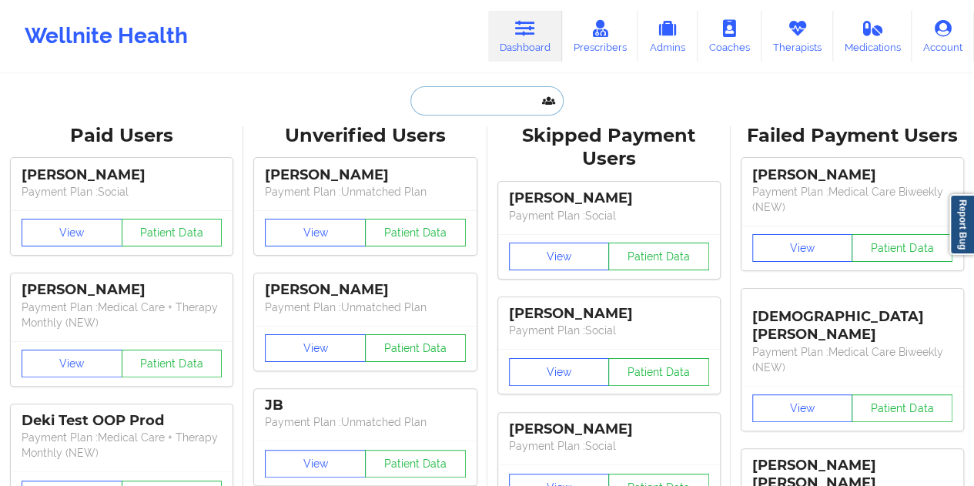
click at [424, 90] on input "text" at bounding box center [487, 100] width 153 height 29
paste input "[EMAIL_ADDRESS][DOMAIN_NAME]"
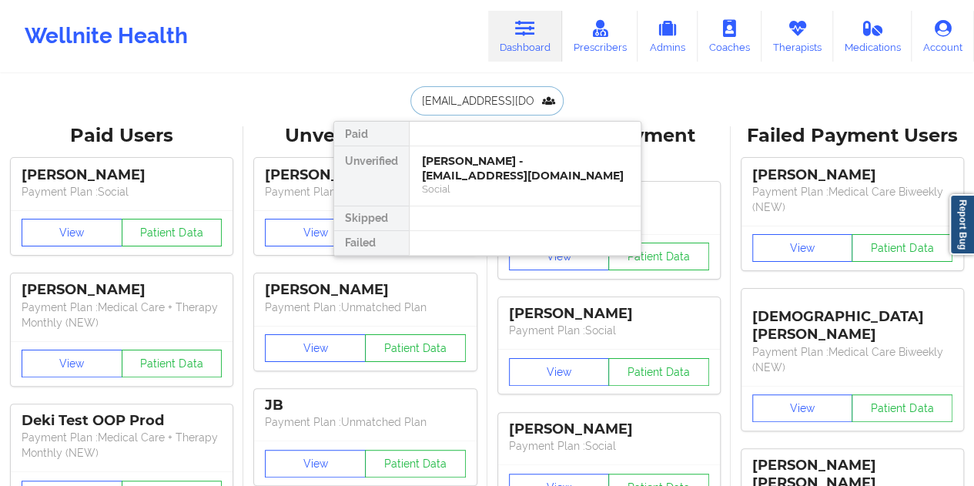
scroll to position [0, 2]
type input "[EMAIL_ADDRESS][DOMAIN_NAME]"
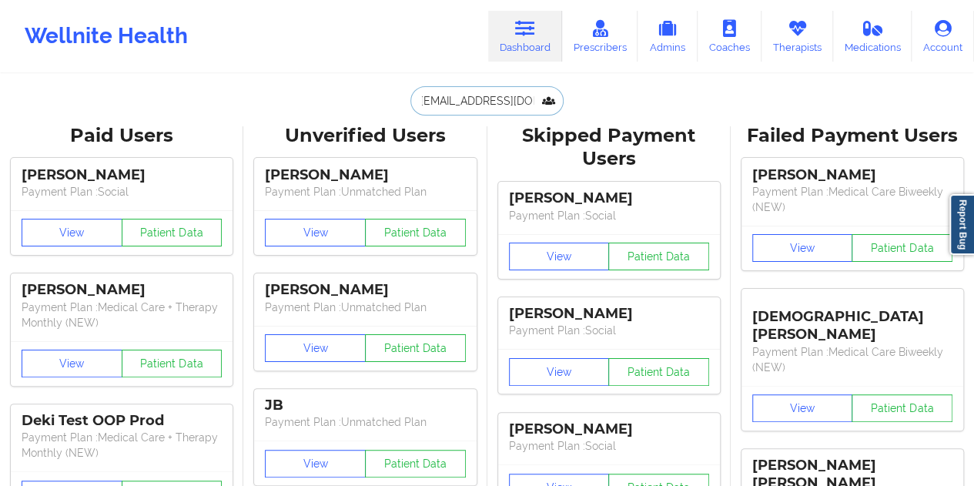
scroll to position [0, 0]
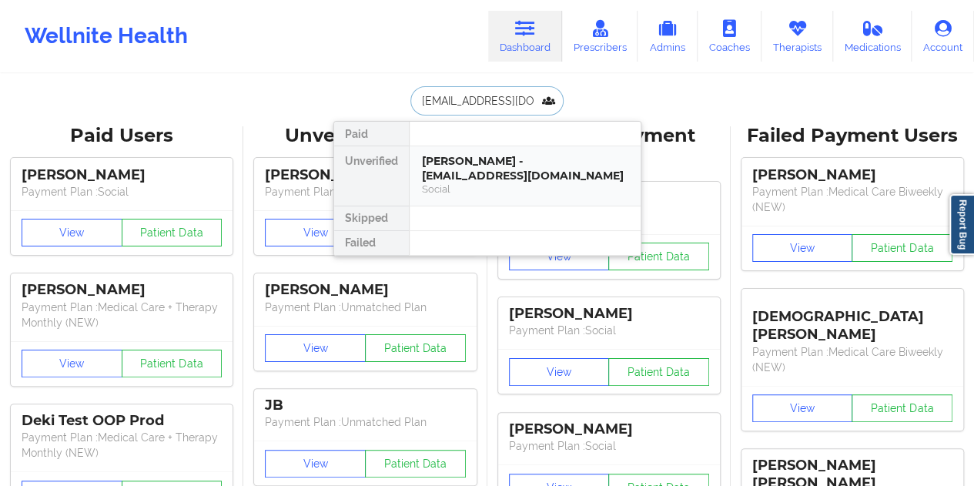
click at [487, 177] on div "[PERSON_NAME] - [EMAIL_ADDRESS][DOMAIN_NAME]" at bounding box center [525, 168] width 206 height 28
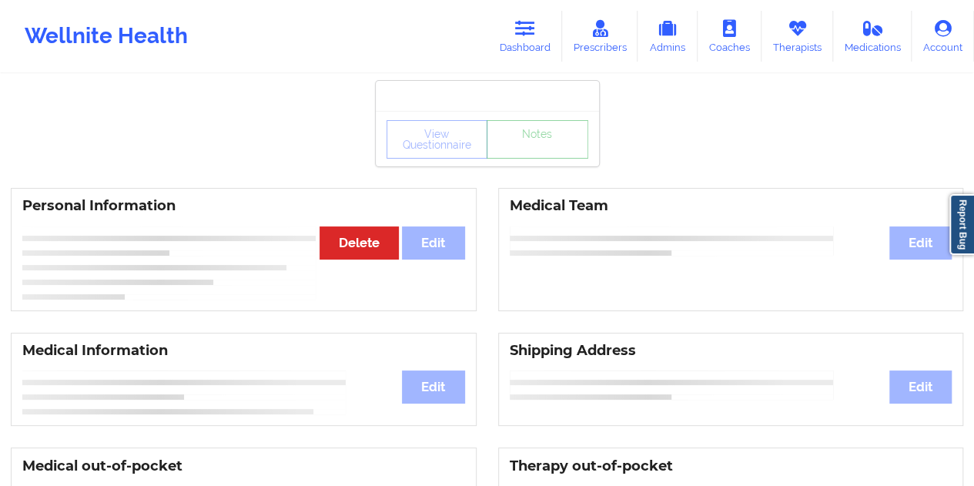
click at [539, 156] on link "Notes" at bounding box center [538, 139] width 102 height 39
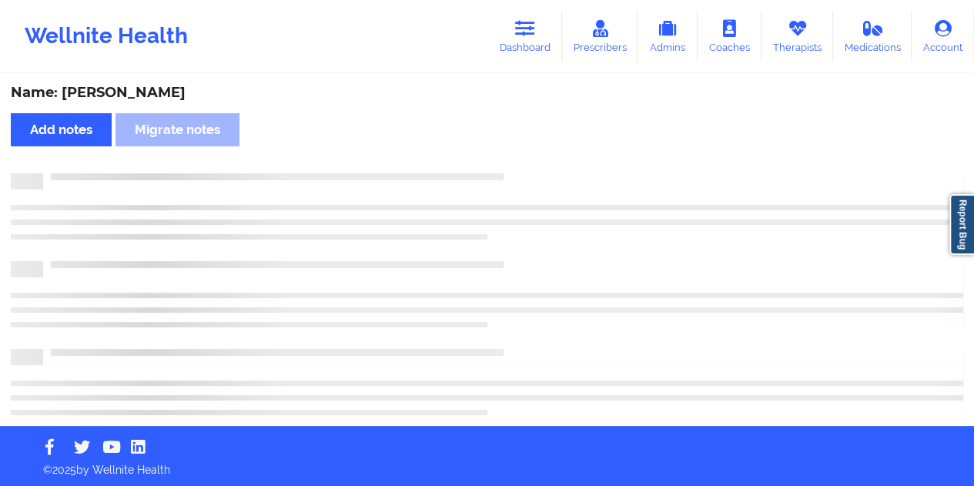
click at [146, 87] on div "Name: [PERSON_NAME]" at bounding box center [487, 93] width 953 height 18
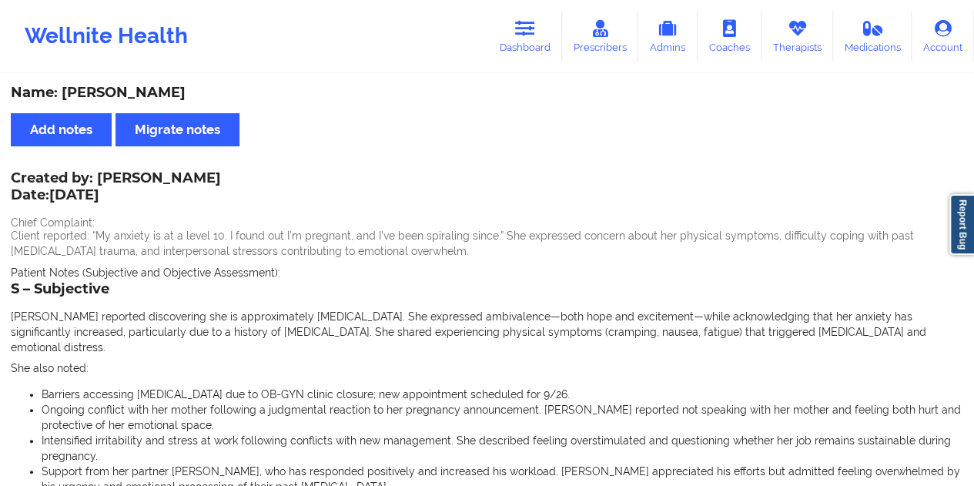
drag, startPoint x: 531, startPoint y: 31, endPoint x: 515, endPoint y: 52, distance: 27.4
click at [531, 31] on icon at bounding box center [525, 28] width 20 height 17
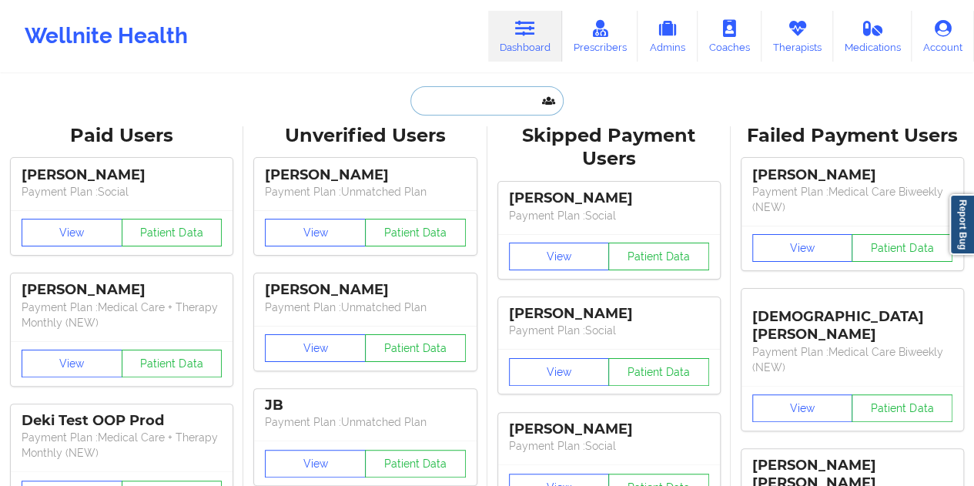
click at [447, 98] on input "text" at bounding box center [487, 100] width 153 height 29
paste input "[EMAIL_ADDRESS][DOMAIN_NAME]"
type input "[EMAIL_ADDRESS][DOMAIN_NAME]"
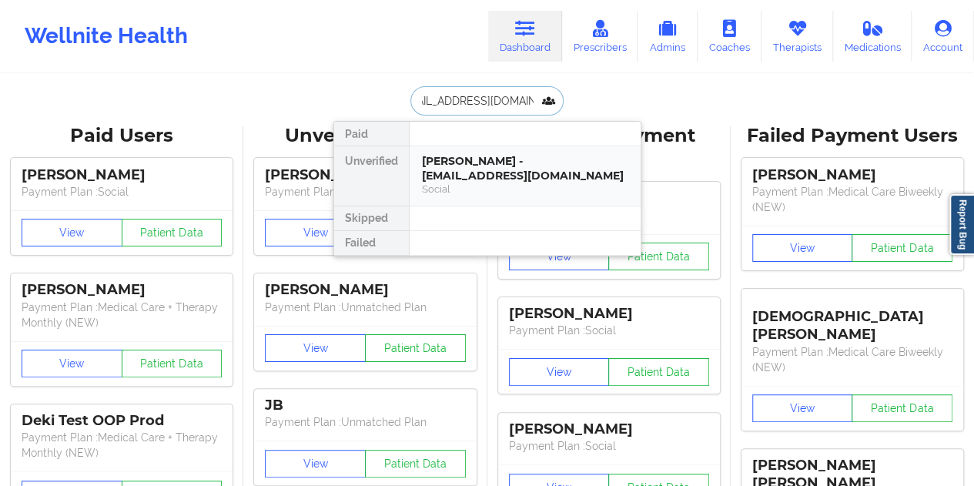
click at [473, 172] on div "[PERSON_NAME] - [EMAIL_ADDRESS][DOMAIN_NAME]" at bounding box center [525, 168] width 206 height 28
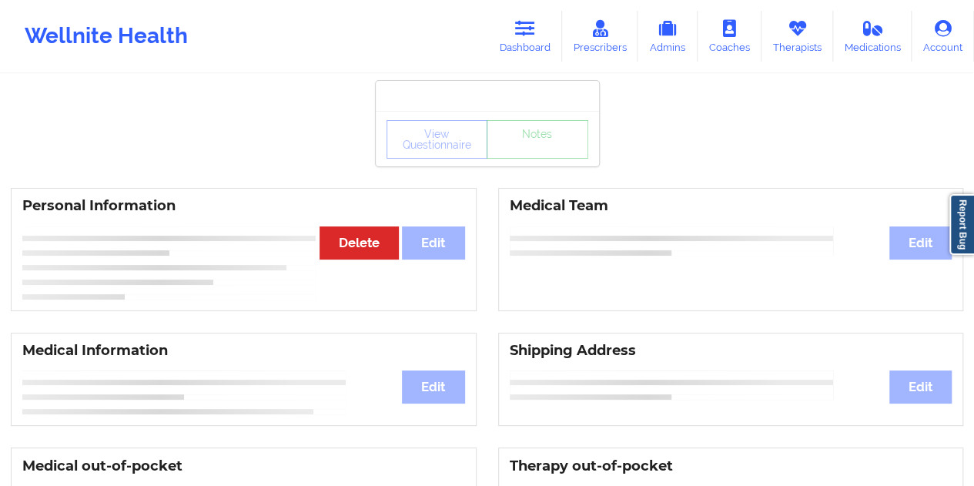
click at [531, 150] on div "View Questionnaire Notes" at bounding box center [488, 139] width 202 height 39
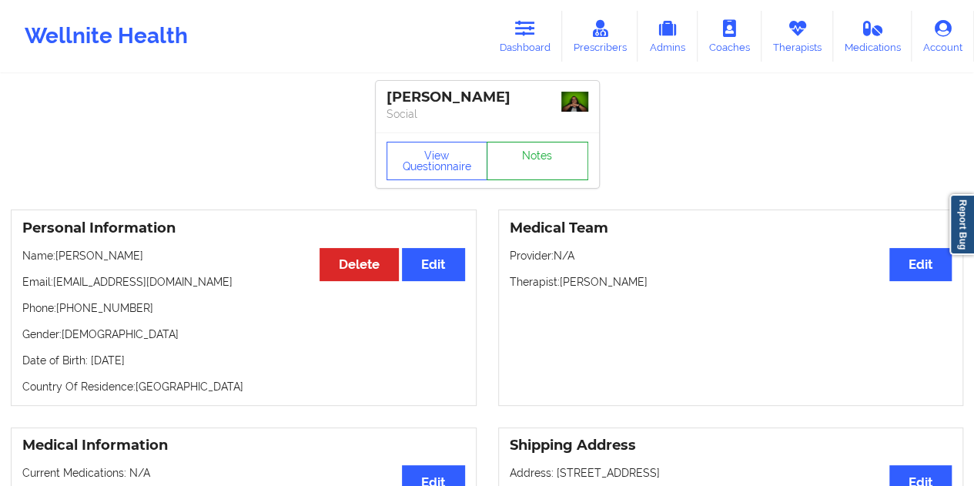
click at [531, 150] on link "Notes" at bounding box center [538, 161] width 102 height 39
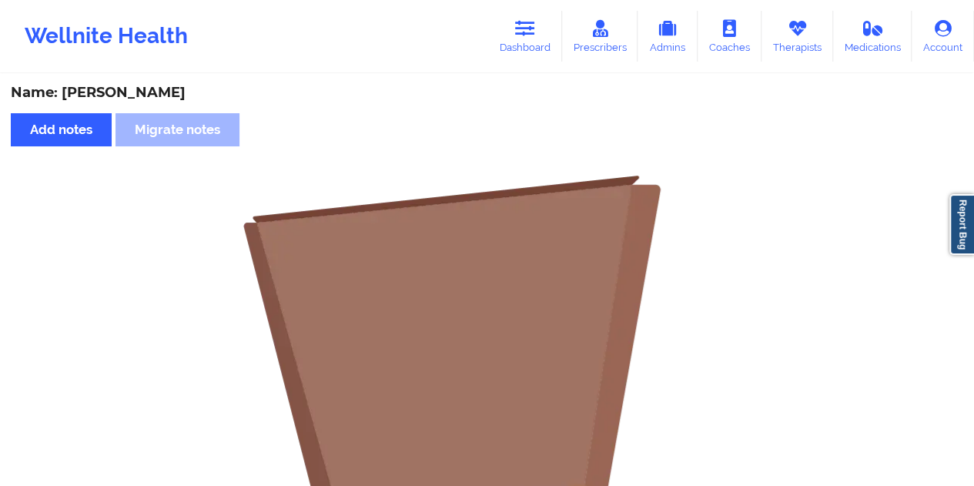
drag, startPoint x: 531, startPoint y: 41, endPoint x: 523, endPoint y: 69, distance: 29.0
click at [532, 41] on link "Dashboard" at bounding box center [525, 36] width 74 height 51
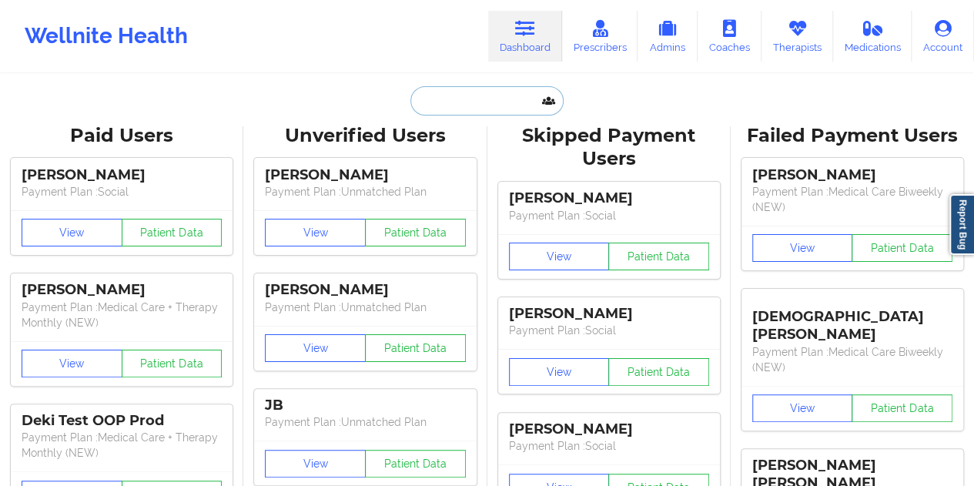
click at [453, 102] on input "text" at bounding box center [487, 100] width 153 height 29
paste input "[EMAIL_ADDRESS][DOMAIN_NAME]"
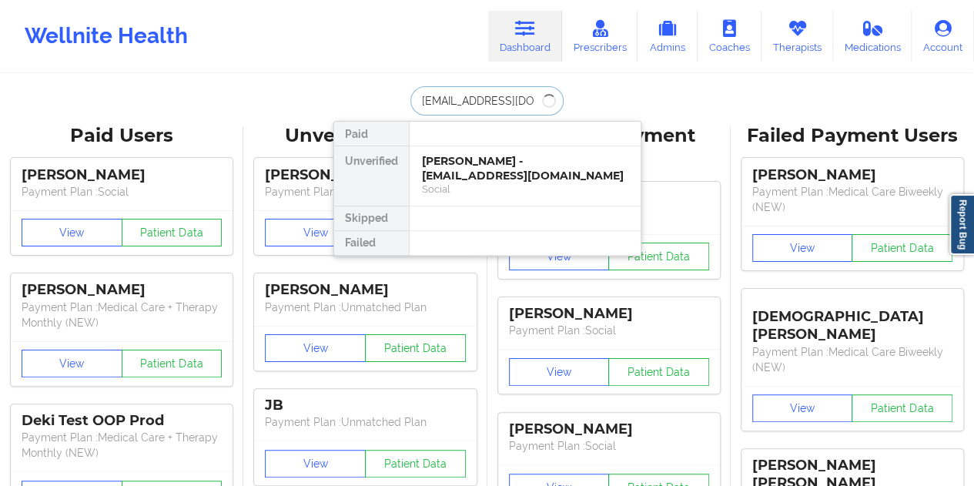
type input "[EMAIL_ADDRESS][DOMAIN_NAME]"
click at [450, 175] on div "[PERSON_NAME] - [EMAIL_ADDRESS][DOMAIN_NAME]" at bounding box center [525, 168] width 206 height 28
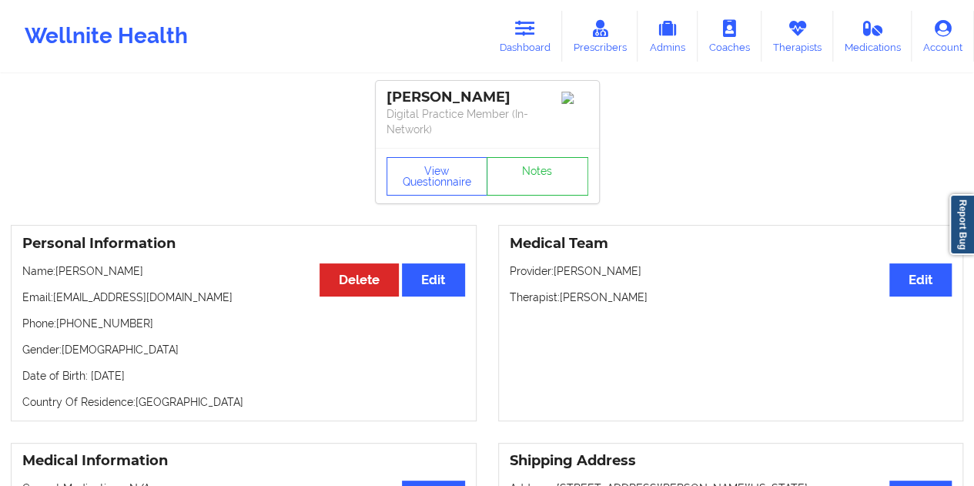
click at [540, 155] on div "View Questionnaire Notes" at bounding box center [487, 175] width 223 height 55
click at [536, 170] on link "Notes" at bounding box center [538, 176] width 102 height 39
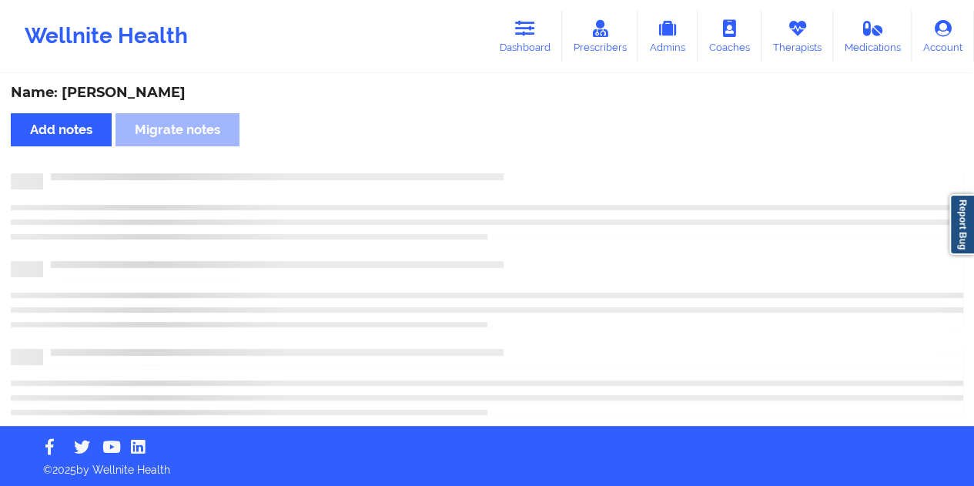
click at [149, 96] on div "Name: [PERSON_NAME]" at bounding box center [487, 93] width 953 height 18
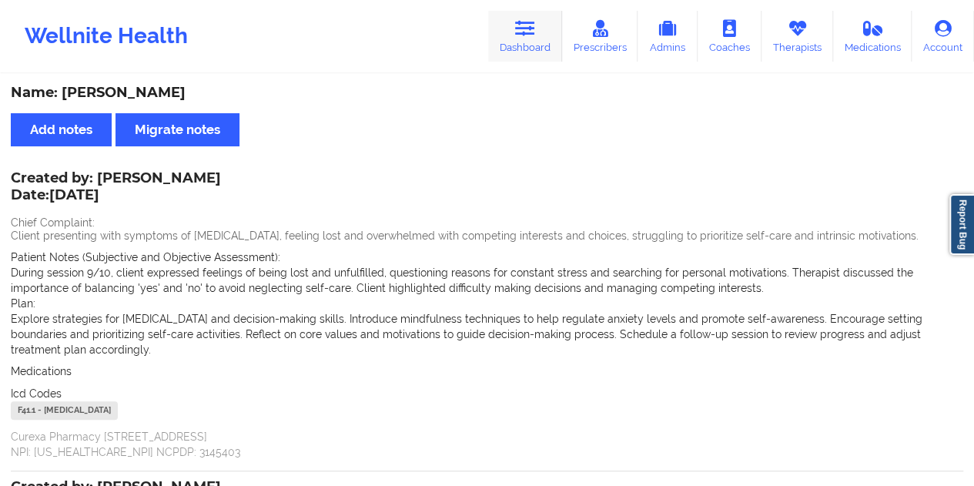
click at [545, 49] on link "Dashboard" at bounding box center [525, 36] width 74 height 51
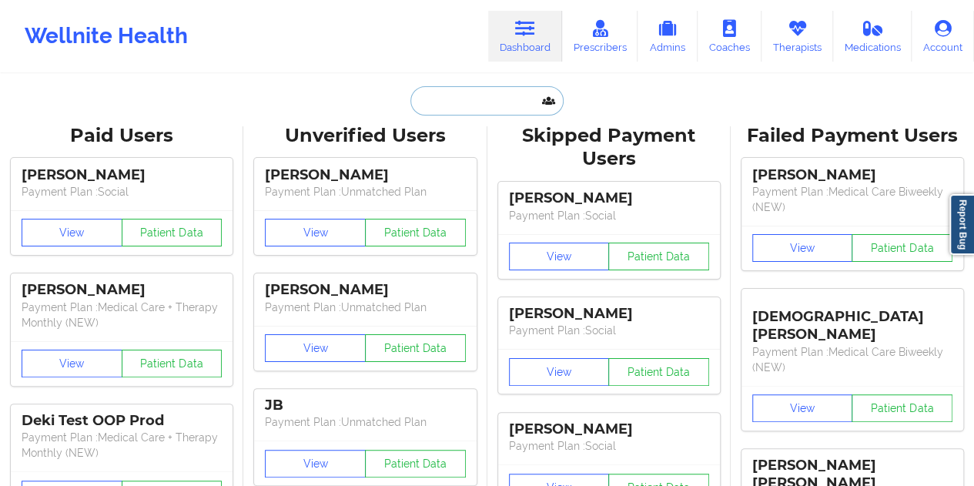
drag, startPoint x: 545, startPoint y: 49, endPoint x: 480, endPoint y: 103, distance: 84.7
click at [480, 103] on input "text" at bounding box center [487, 100] width 153 height 29
paste input "[EMAIL_ADDRESS][DOMAIN_NAME]"
type input "[EMAIL_ADDRESS][DOMAIN_NAME]"
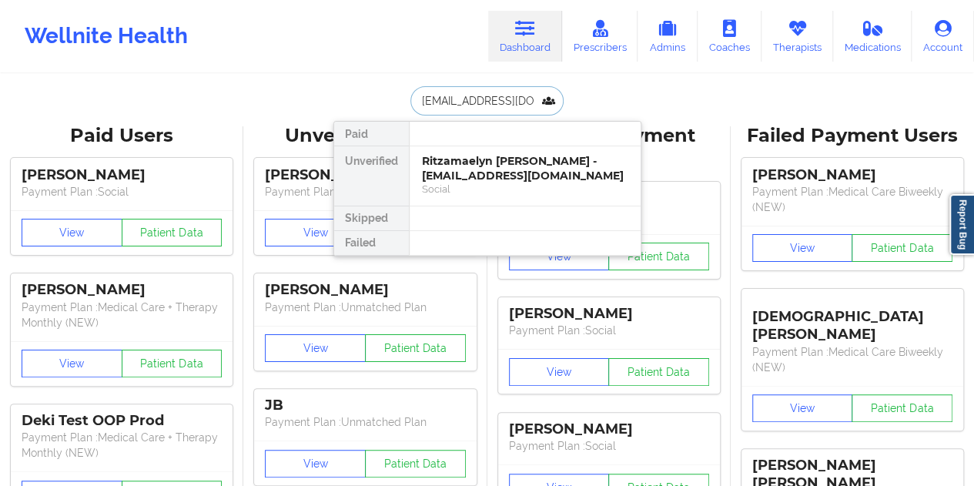
click at [478, 173] on div "Ritzamaelyn [PERSON_NAME] - [EMAIL_ADDRESS][DOMAIN_NAME]" at bounding box center [525, 168] width 206 height 28
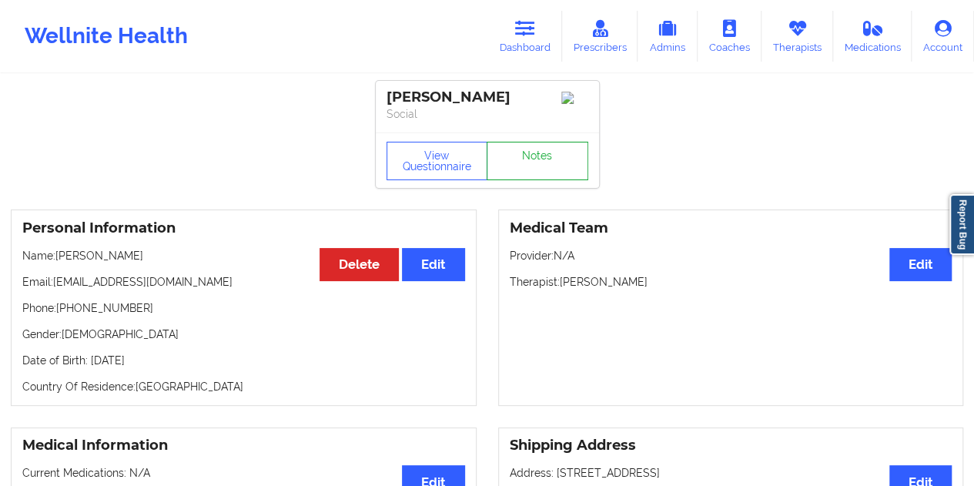
click at [521, 163] on link "Notes" at bounding box center [538, 161] width 102 height 39
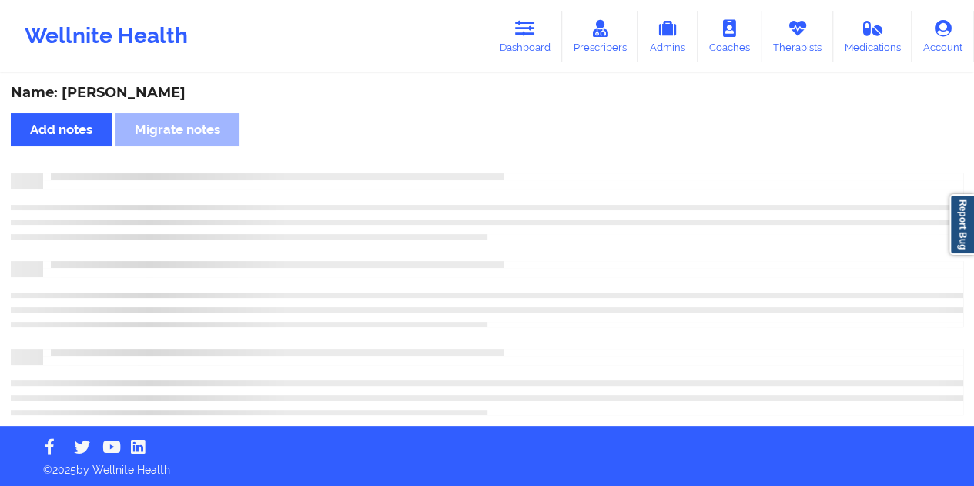
click at [193, 92] on div "Name: [PERSON_NAME]" at bounding box center [487, 93] width 953 height 18
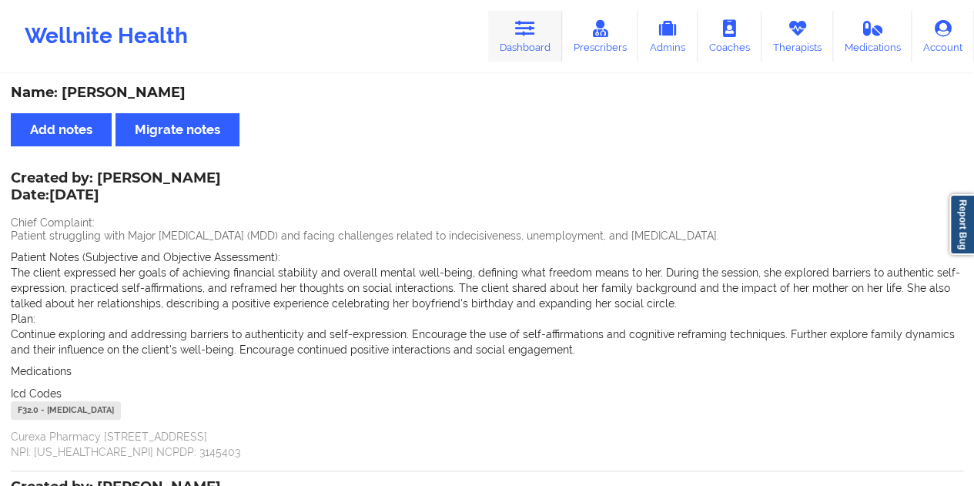
click at [527, 42] on link "Dashboard" at bounding box center [525, 36] width 74 height 51
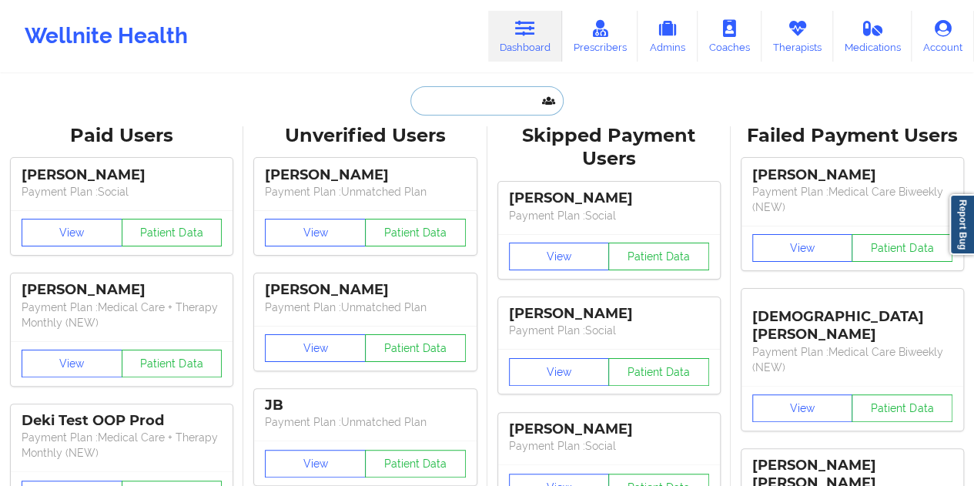
drag, startPoint x: 527, startPoint y: 42, endPoint x: 474, endPoint y: 101, distance: 79.1
click at [474, 101] on input "text" at bounding box center [487, 100] width 153 height 29
paste input "[EMAIL_ADDRESS][DOMAIN_NAME]"
type input "[EMAIL_ADDRESS][DOMAIN_NAME]"
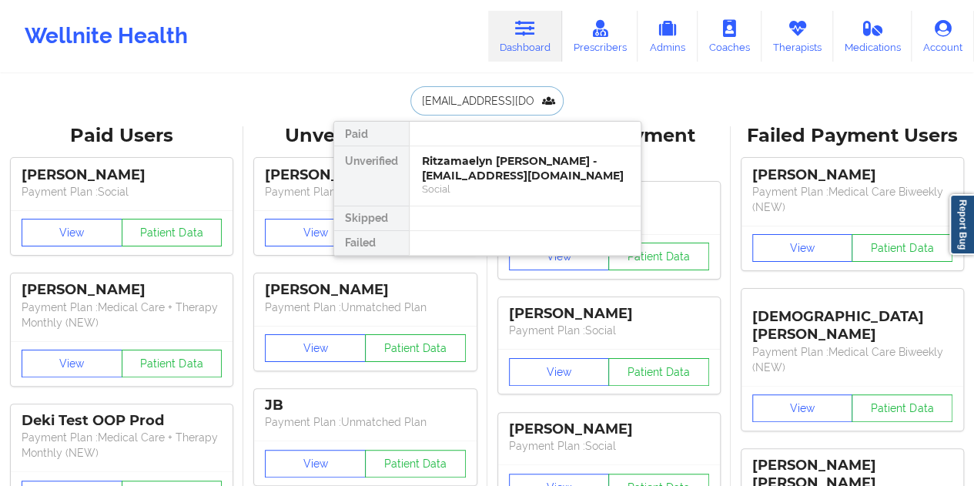
scroll to position [0, 1]
click at [502, 183] on div "Social" at bounding box center [525, 189] width 206 height 13
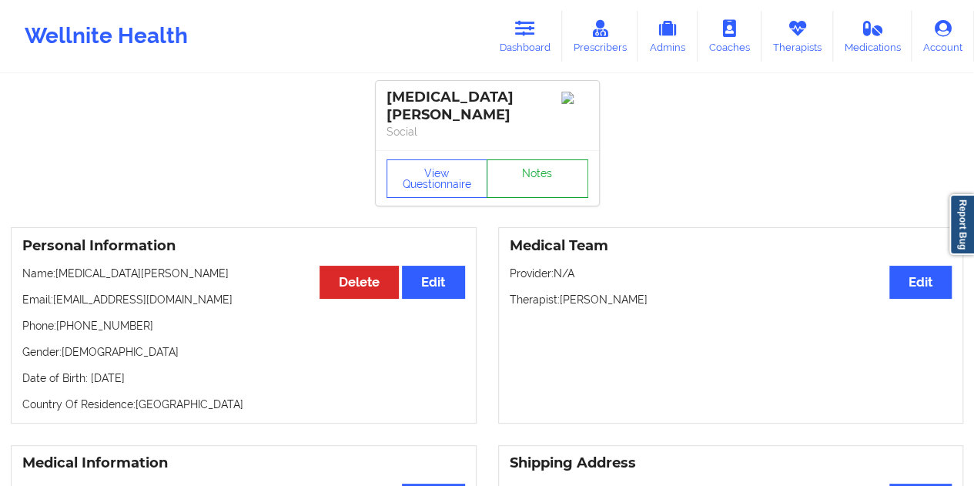
click at [545, 159] on link "Notes" at bounding box center [538, 178] width 102 height 39
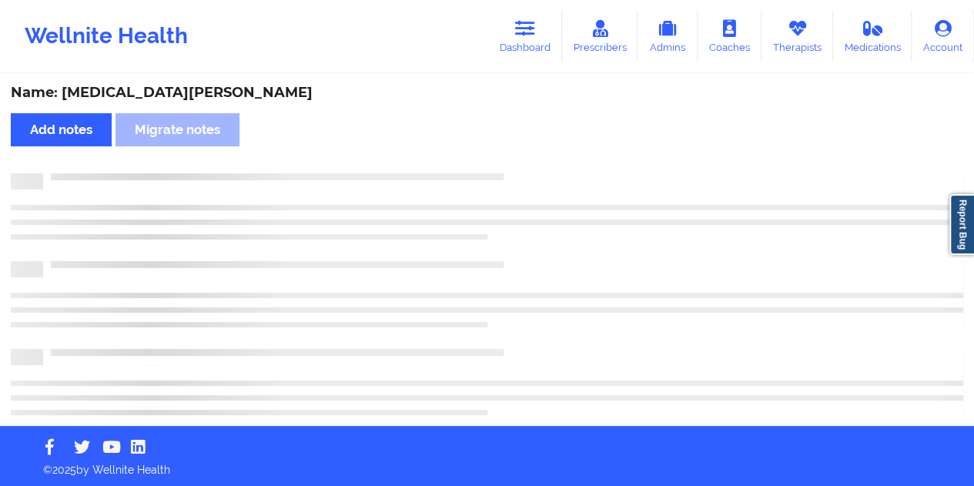
click at [113, 88] on div "Name: [MEDICAL_DATA][PERSON_NAME]" at bounding box center [487, 93] width 953 height 18
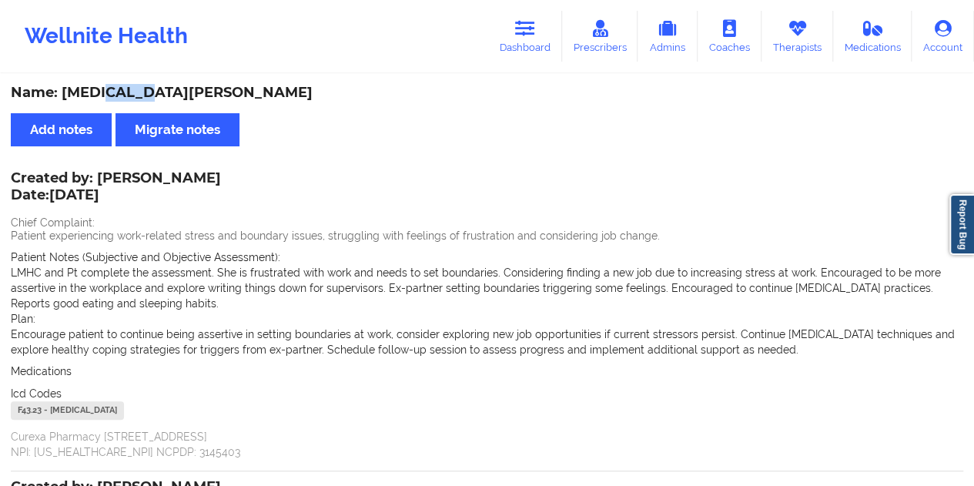
drag, startPoint x: 541, startPoint y: 30, endPoint x: 527, endPoint y: 72, distance: 43.8
click at [541, 30] on link "Dashboard" at bounding box center [525, 36] width 74 height 51
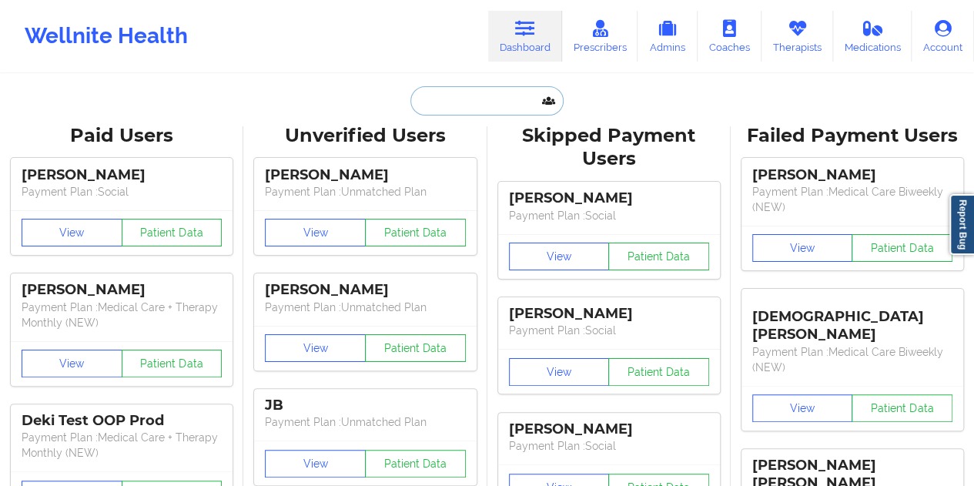
click at [464, 107] on input "text" at bounding box center [487, 100] width 153 height 29
paste input "[EMAIL_ADDRESS][DOMAIN_NAME]"
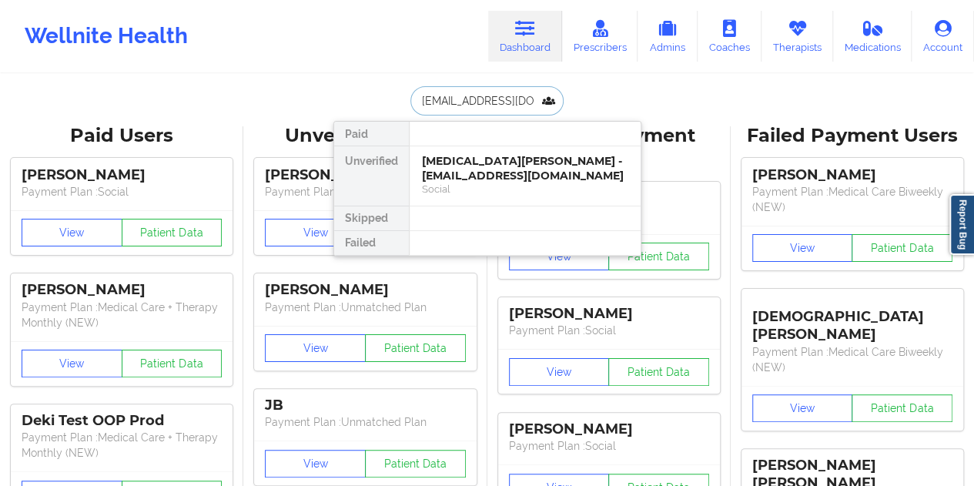
scroll to position [0, 12]
type input "[EMAIL_ADDRESS][DOMAIN_NAME]"
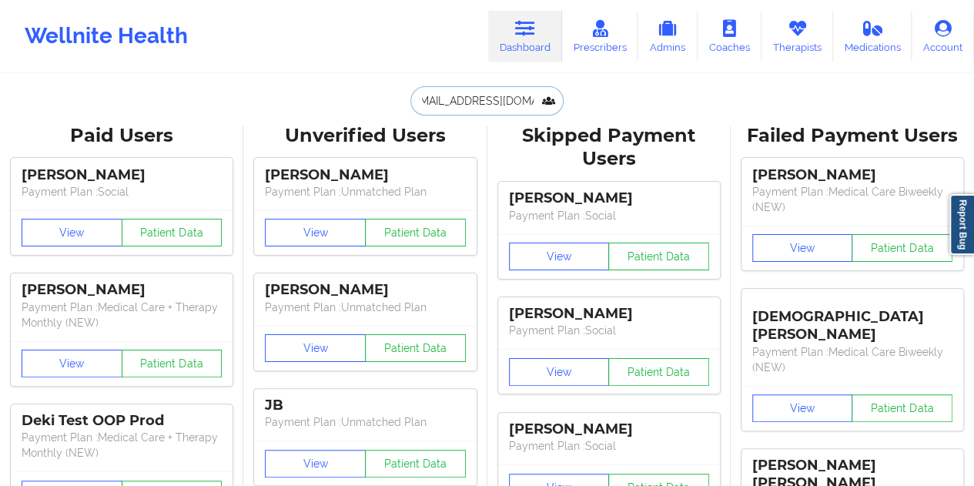
scroll to position [0, 0]
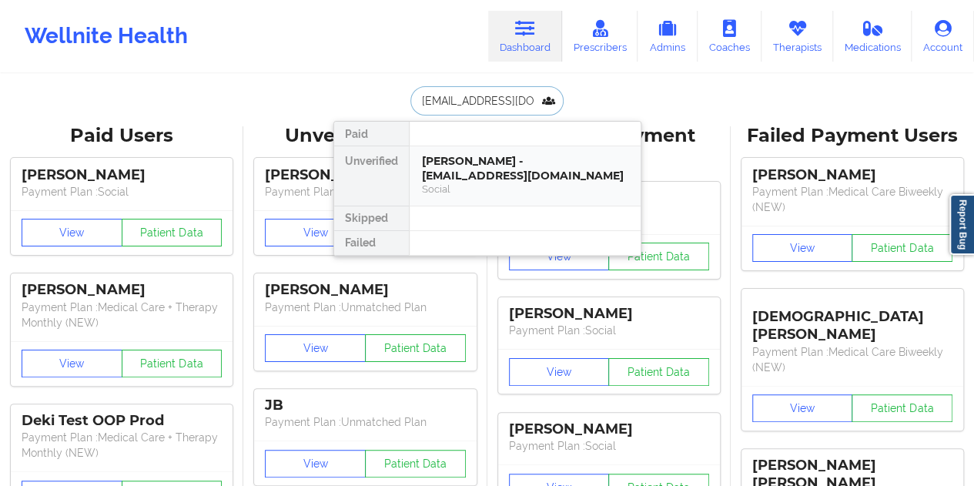
click at [457, 164] on div "[PERSON_NAME] - [EMAIL_ADDRESS][DOMAIN_NAME]" at bounding box center [525, 168] width 206 height 28
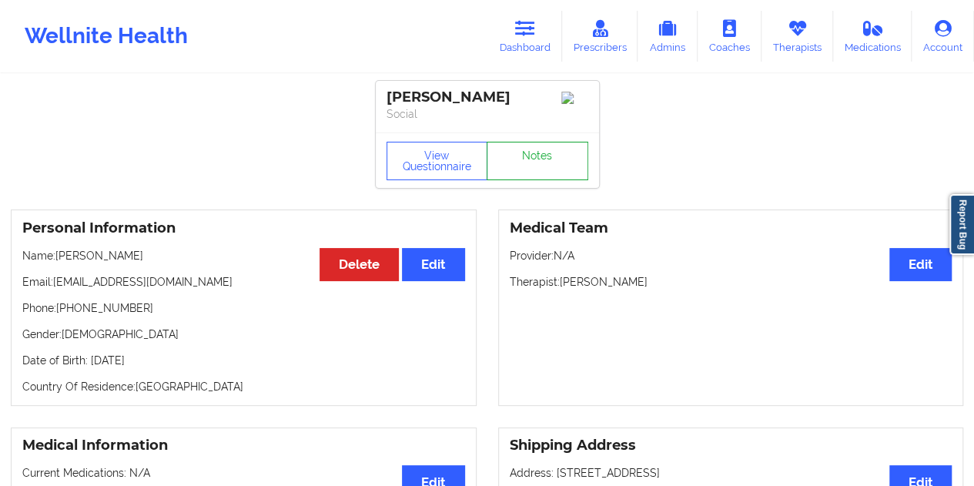
click at [533, 176] on link "Notes" at bounding box center [538, 161] width 102 height 39
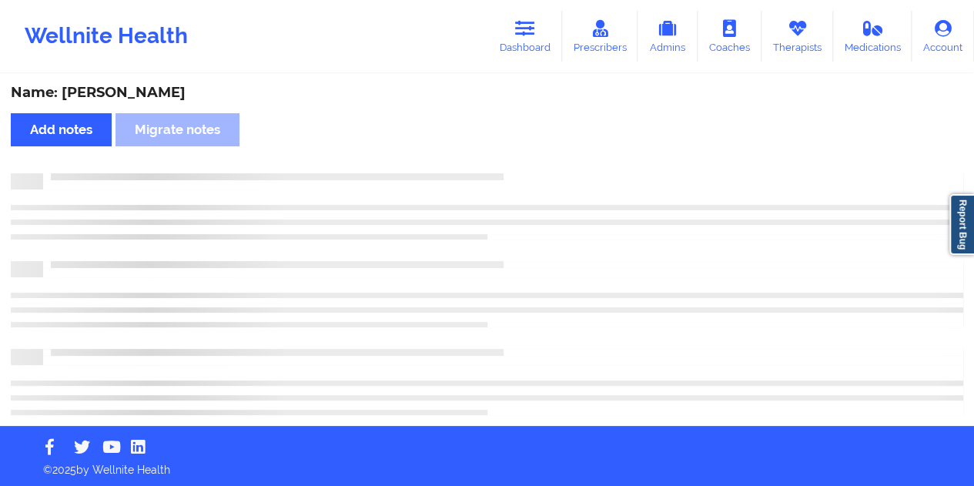
click at [138, 96] on div "Name: [PERSON_NAME]" at bounding box center [487, 93] width 953 height 18
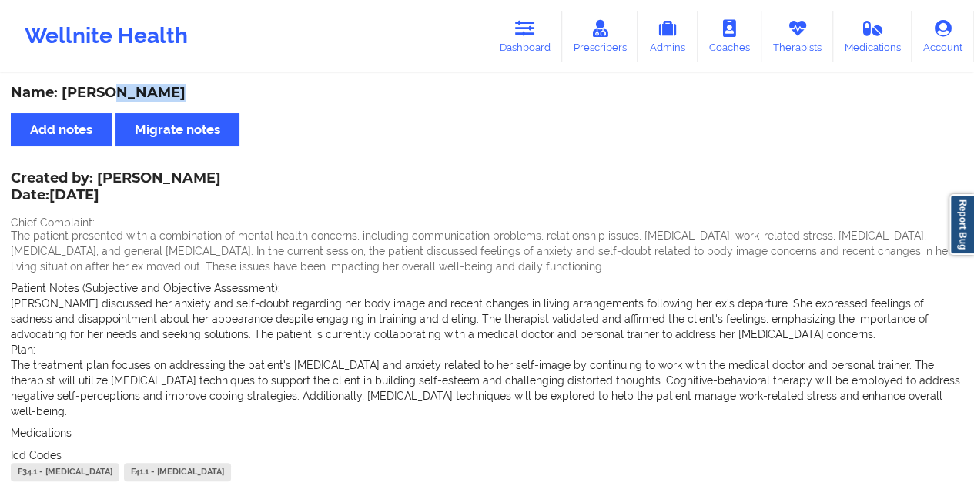
click at [535, 36] on icon at bounding box center [525, 28] width 20 height 17
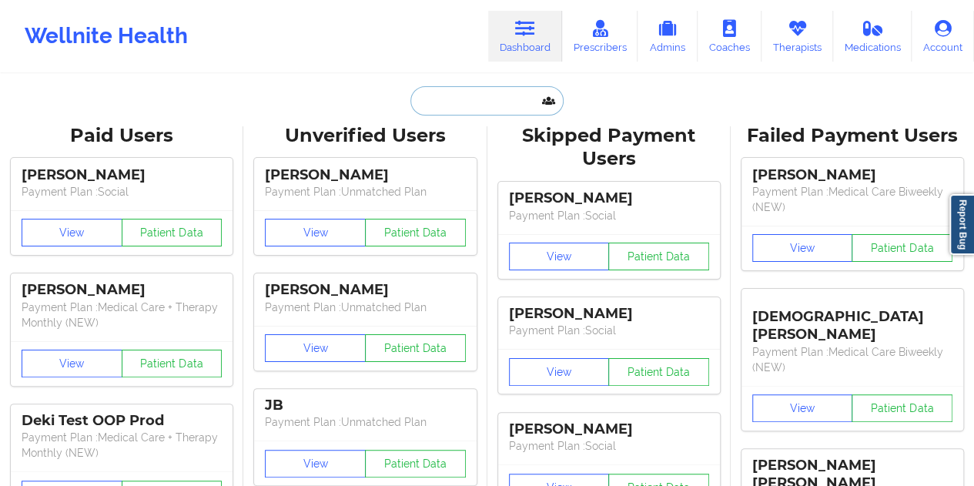
click at [461, 110] on input "text" at bounding box center [487, 100] width 153 height 29
paste input "[EMAIL_ADDRESS][DOMAIN_NAME]"
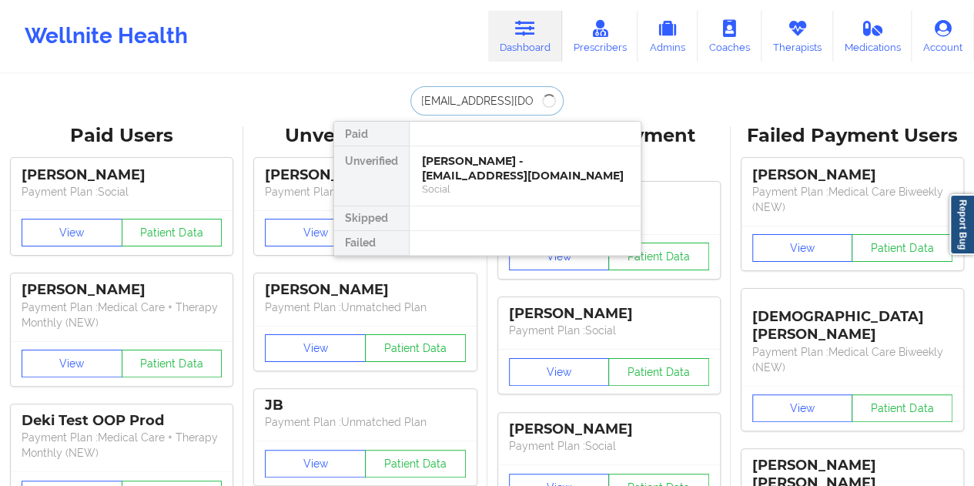
type input "[EMAIL_ADDRESS][DOMAIN_NAME]"
click at [489, 161] on div "[PERSON_NAME] - [EMAIL_ADDRESS][DOMAIN_NAME]" at bounding box center [525, 168] width 206 height 28
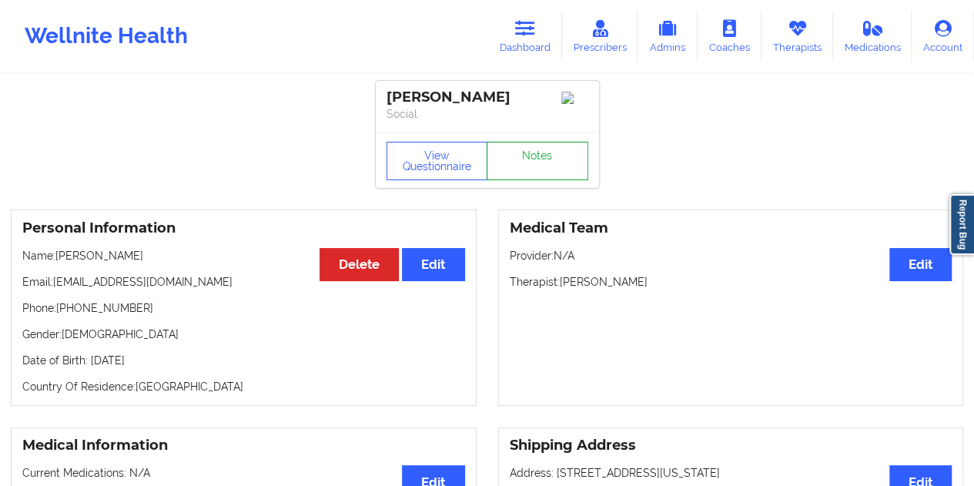
click at [526, 173] on link "Notes" at bounding box center [538, 161] width 102 height 39
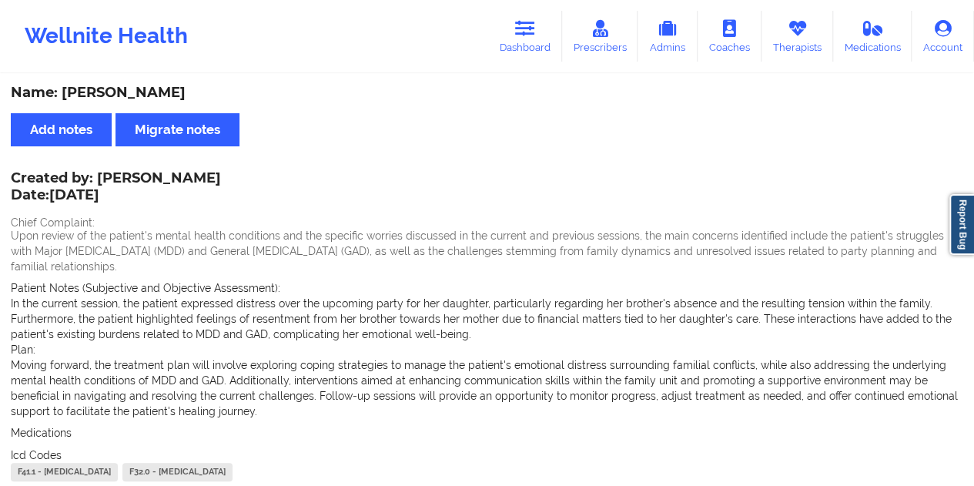
click at [188, 94] on div "Name: [PERSON_NAME]" at bounding box center [487, 93] width 953 height 18
drag, startPoint x: 544, startPoint y: 35, endPoint x: 537, endPoint y: 51, distance: 17.6
click at [544, 35] on link "Dashboard" at bounding box center [525, 36] width 74 height 51
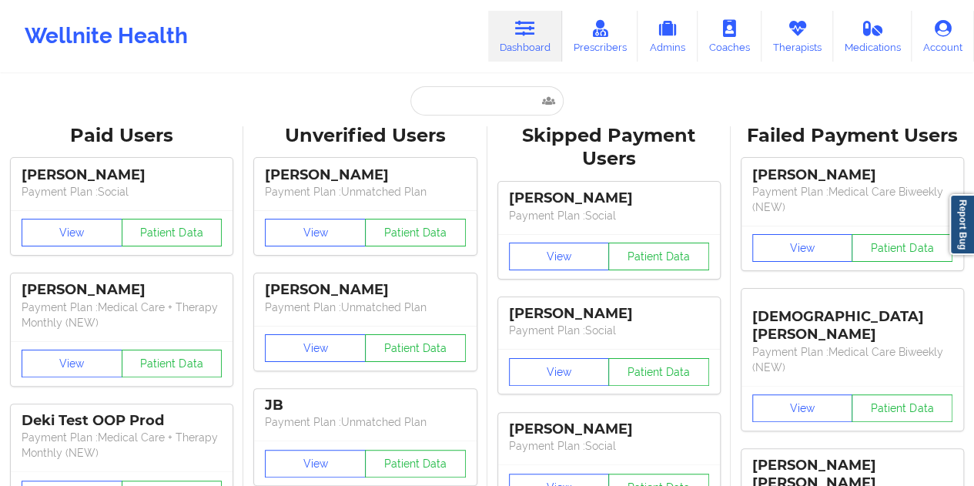
drag, startPoint x: 478, startPoint y: 118, endPoint x: 474, endPoint y: 110, distance: 8.6
click at [468, 102] on input "text" at bounding box center [487, 100] width 153 height 29
paste input "[EMAIL_ADDRESS][DOMAIN_NAME]"
type input "[EMAIL_ADDRESS][DOMAIN_NAME]"
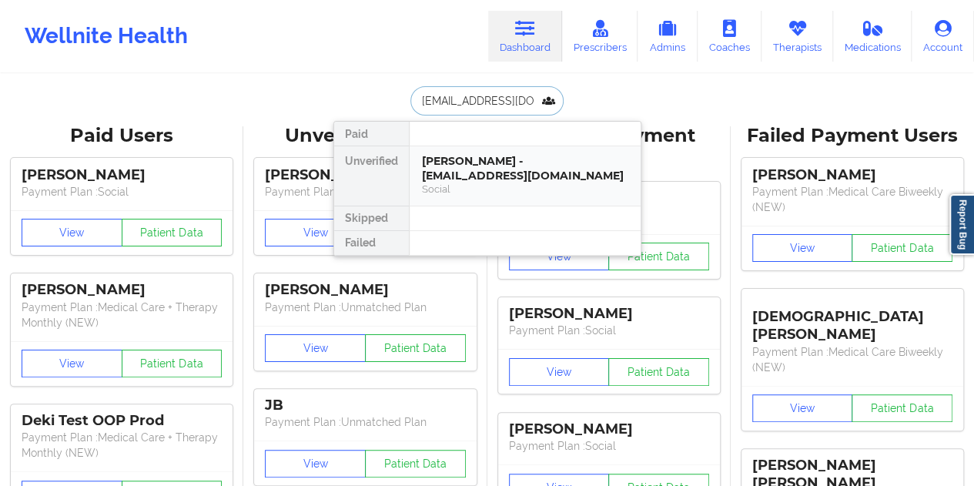
click at [468, 169] on div "[PERSON_NAME] - [EMAIL_ADDRESS][DOMAIN_NAME]" at bounding box center [525, 168] width 206 height 28
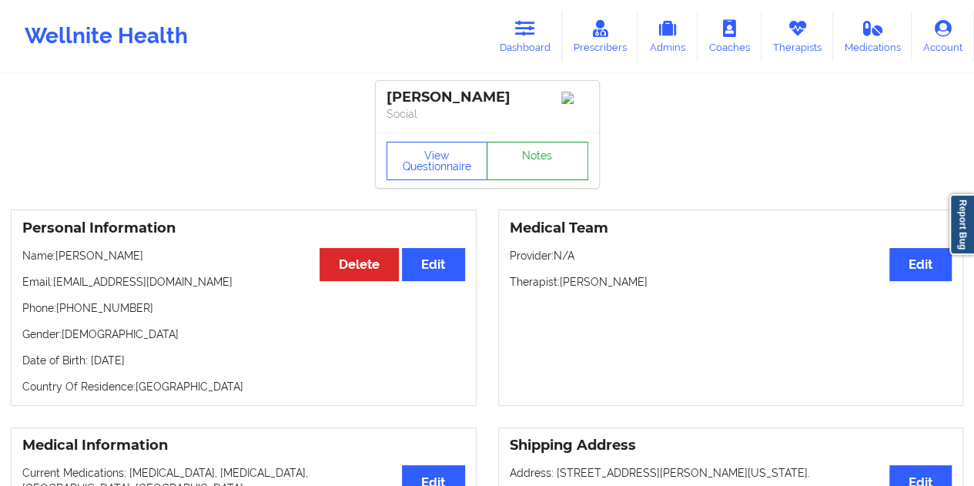
click at [527, 161] on link "Notes" at bounding box center [538, 161] width 102 height 39
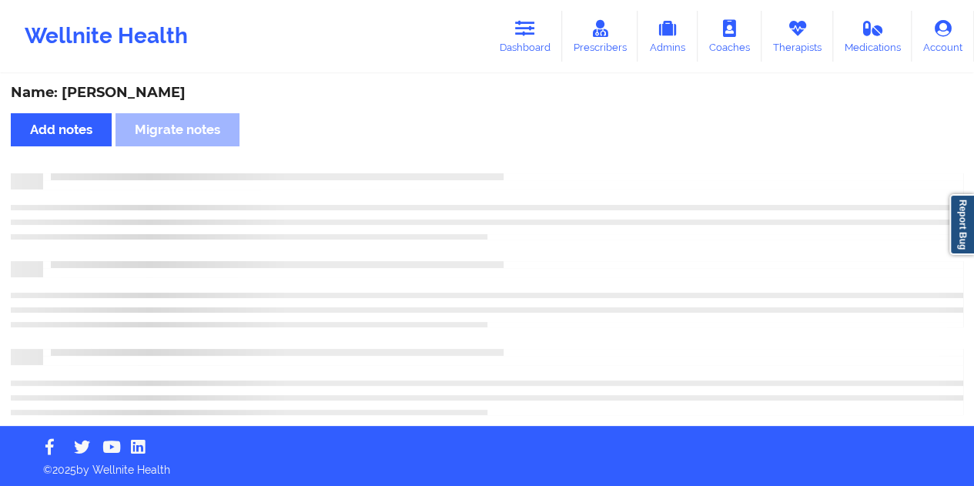
click at [156, 92] on div "Name: [PERSON_NAME]" at bounding box center [487, 93] width 953 height 18
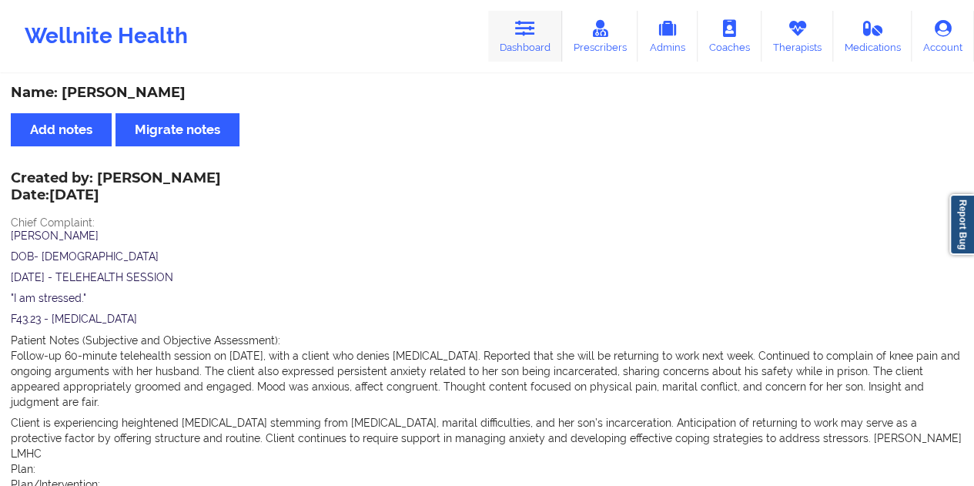
click at [542, 59] on link "Dashboard" at bounding box center [525, 36] width 74 height 51
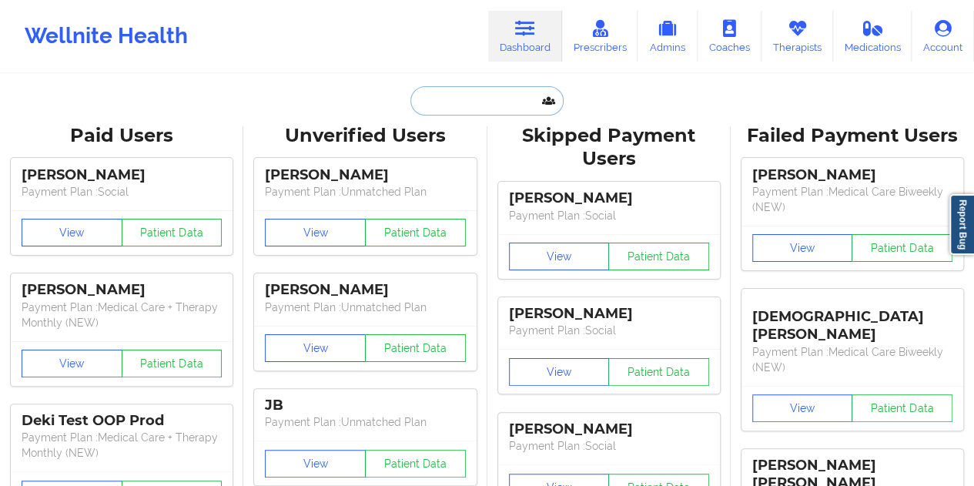
click at [470, 99] on input "text" at bounding box center [487, 100] width 153 height 29
paste input "[EMAIL_ADDRESS][DOMAIN_NAME]"
type input "[EMAIL_ADDRESS][DOMAIN_NAME]"
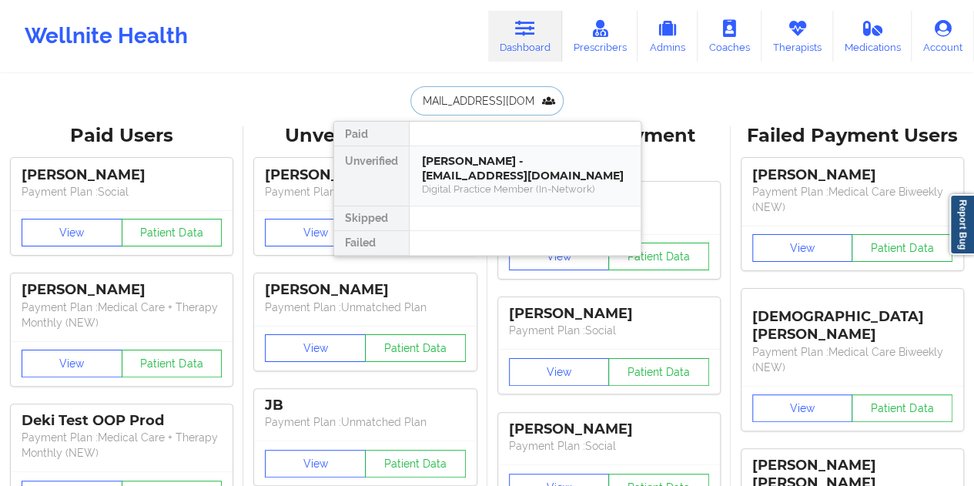
drag, startPoint x: 510, startPoint y: 176, endPoint x: 452, endPoint y: 172, distance: 58.0
click at [452, 172] on div "[PERSON_NAME] - [EMAIL_ADDRESS][DOMAIN_NAME]" at bounding box center [525, 168] width 206 height 28
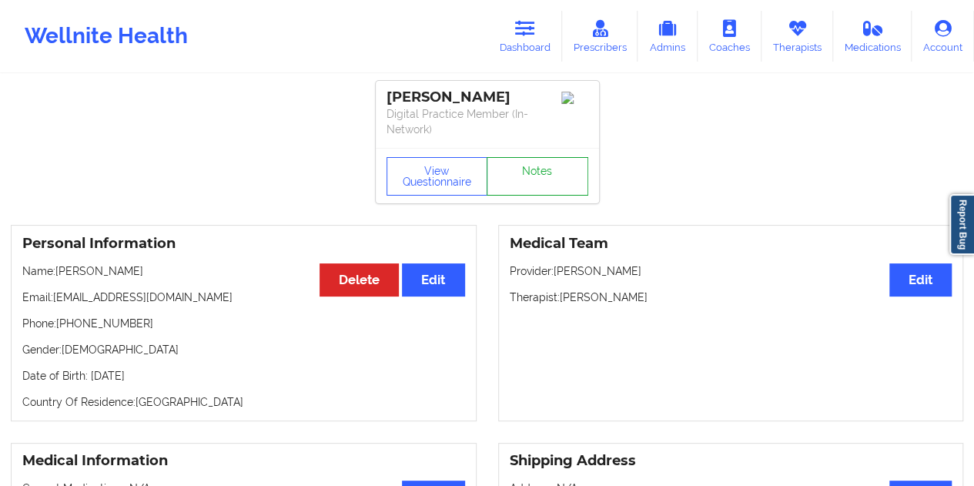
click at [545, 158] on link "Notes" at bounding box center [538, 176] width 102 height 39
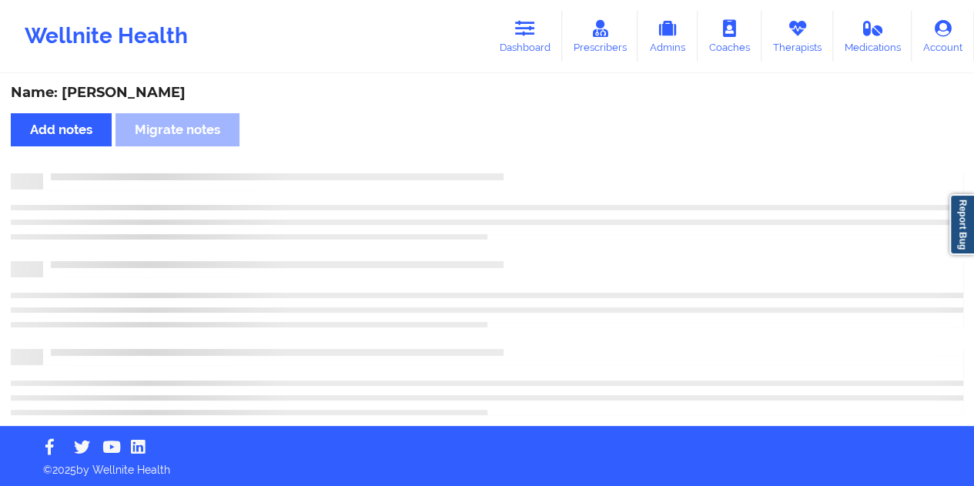
click at [132, 95] on div "Name: [PERSON_NAME]" at bounding box center [487, 93] width 953 height 18
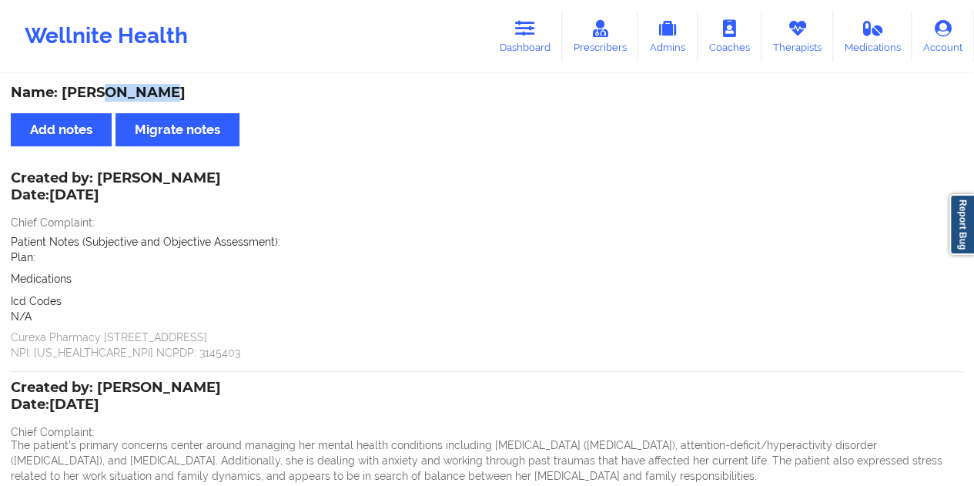
click at [132, 95] on div "Name: [PERSON_NAME]" at bounding box center [487, 93] width 953 height 18
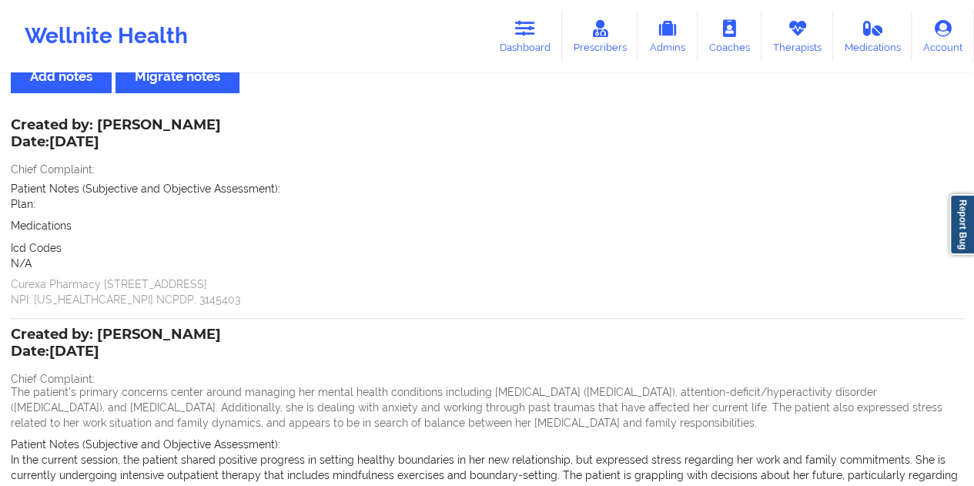
scroll to position [77, 0]
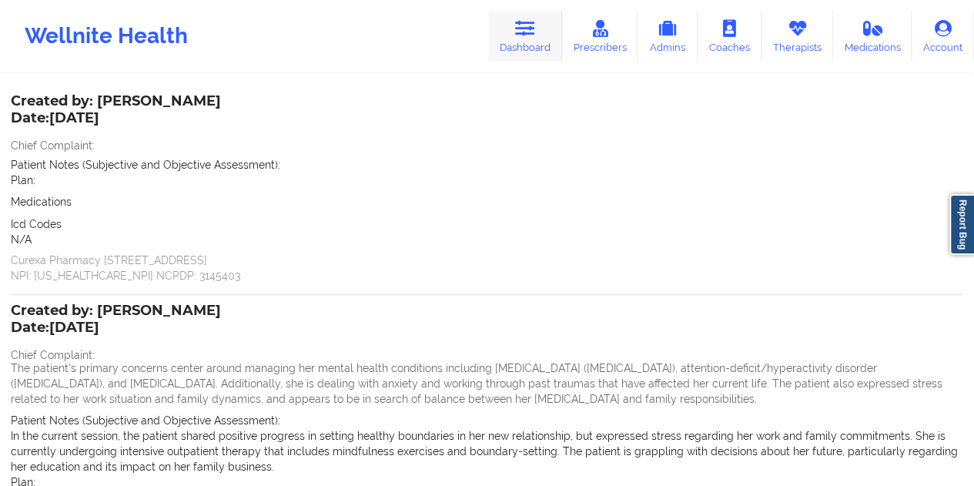
drag, startPoint x: 532, startPoint y: 51, endPoint x: 530, endPoint y: 61, distance: 10.3
click at [531, 50] on link "Dashboard" at bounding box center [525, 36] width 74 height 51
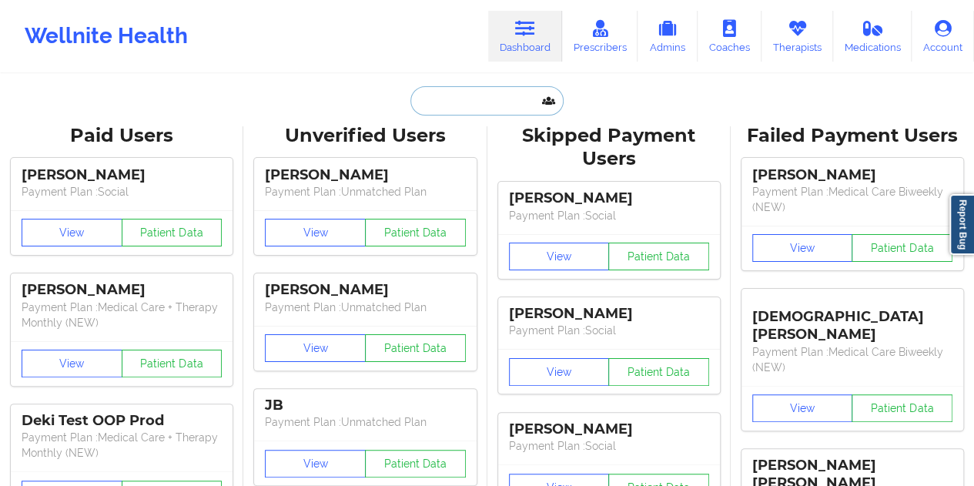
click at [466, 107] on input "text" at bounding box center [487, 100] width 153 height 29
paste input "[PERSON_NAME][EMAIL_ADDRESS][PERSON_NAME][DOMAIN_NAME]"
type input "[PERSON_NAME][EMAIL_ADDRESS][PERSON_NAME][DOMAIN_NAME]"
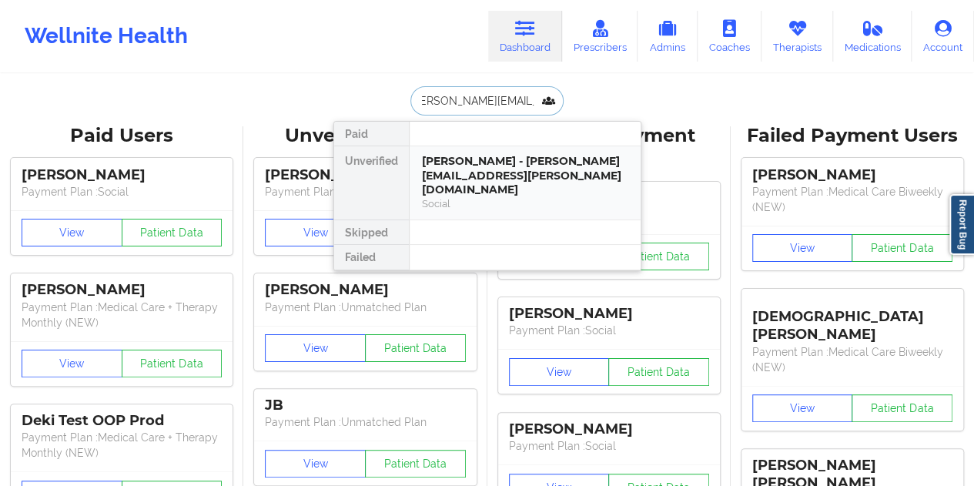
click at [479, 175] on div "[PERSON_NAME] - [PERSON_NAME][EMAIL_ADDRESS][PERSON_NAME][DOMAIN_NAME]" at bounding box center [525, 175] width 206 height 43
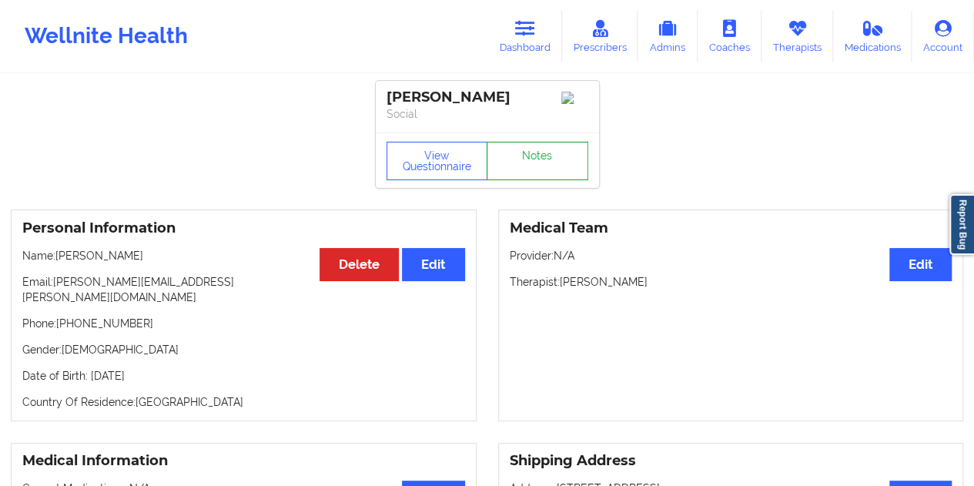
click at [521, 169] on link "Notes" at bounding box center [538, 161] width 102 height 39
